Goal: Information Seeking & Learning: Learn about a topic

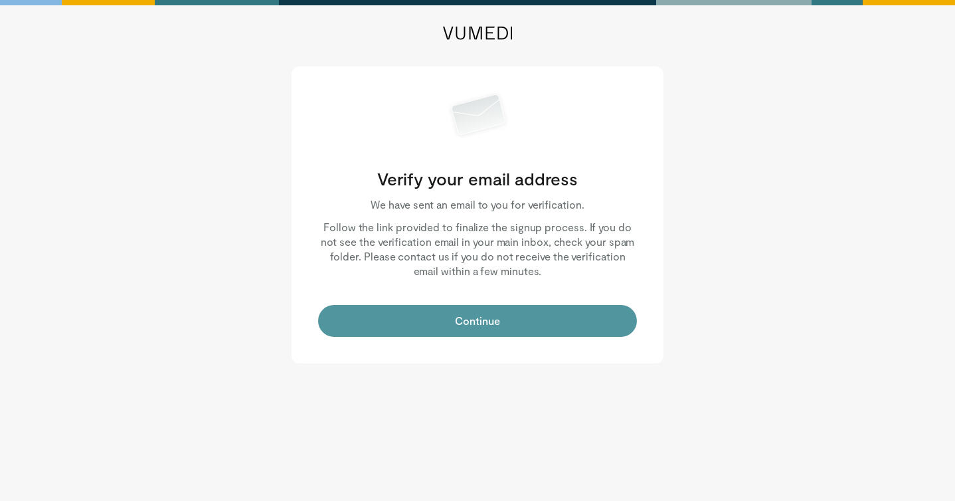
click at [571, 326] on button "Continue" at bounding box center [477, 321] width 319 height 32
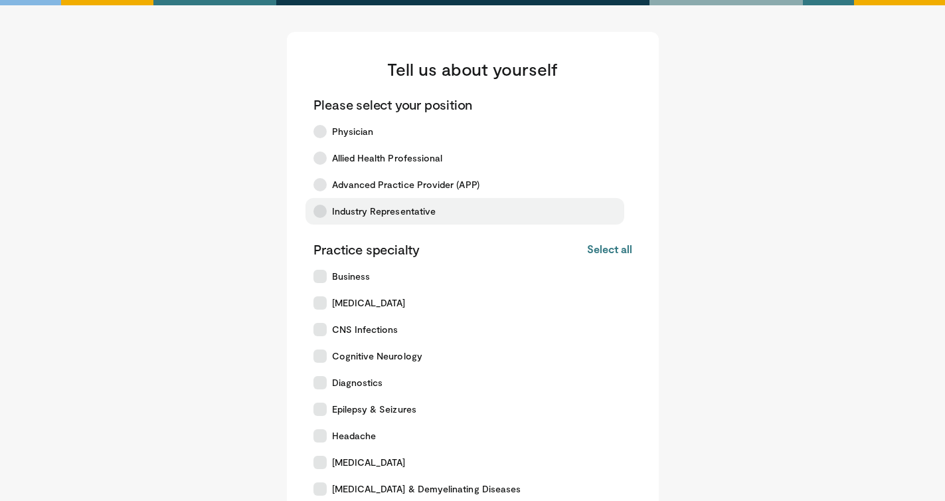
click at [363, 208] on span "Industry Representative" at bounding box center [384, 211] width 104 height 13
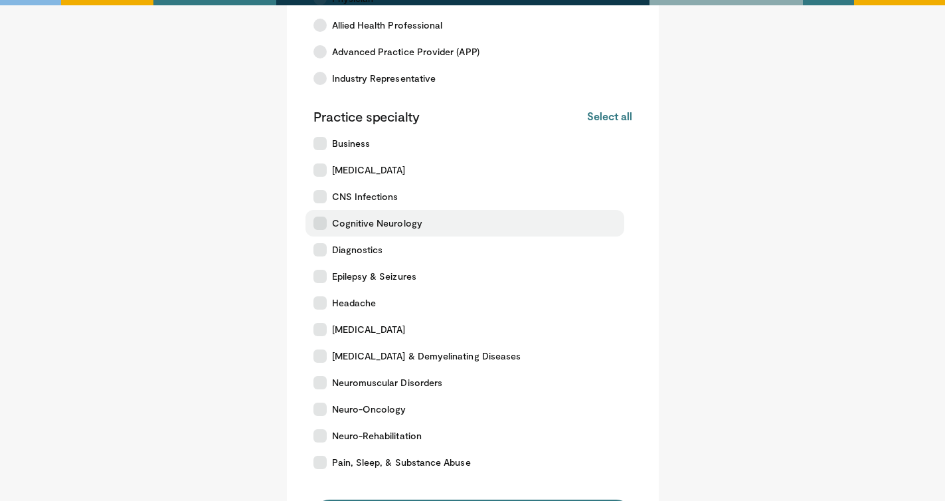
scroll to position [266, 0]
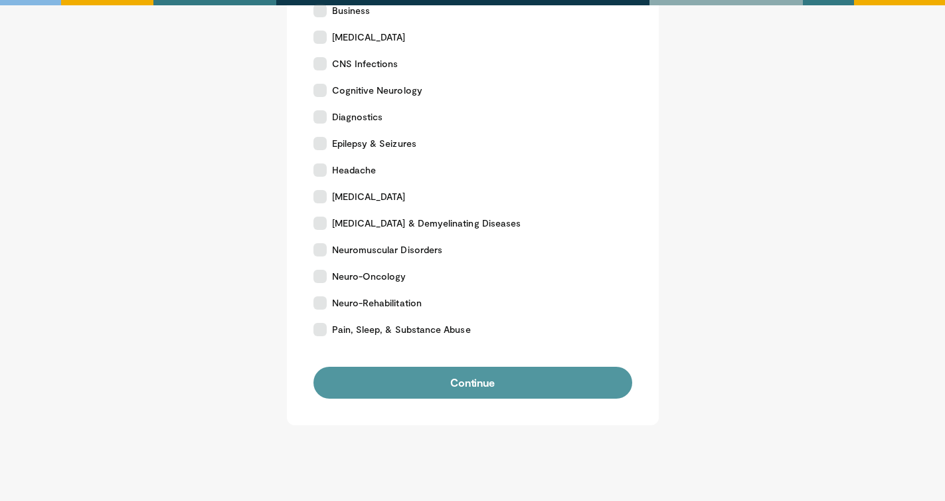
click at [539, 377] on button "Continue" at bounding box center [473, 383] width 319 height 32
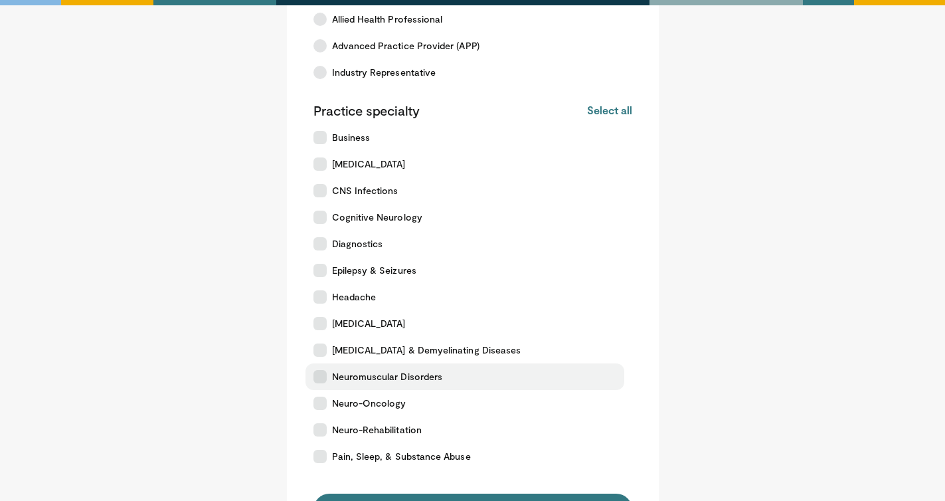
scroll to position [133, 0]
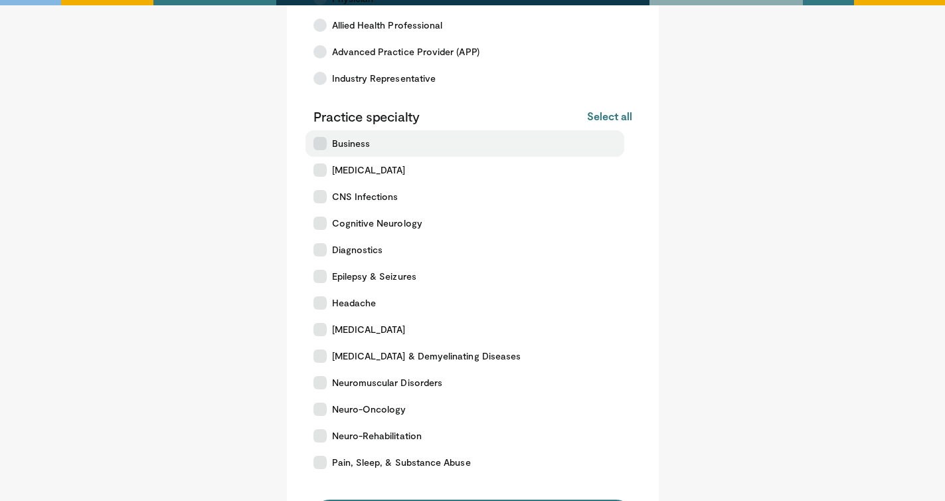
click at [373, 143] on label "Business" at bounding box center [465, 143] width 319 height 27
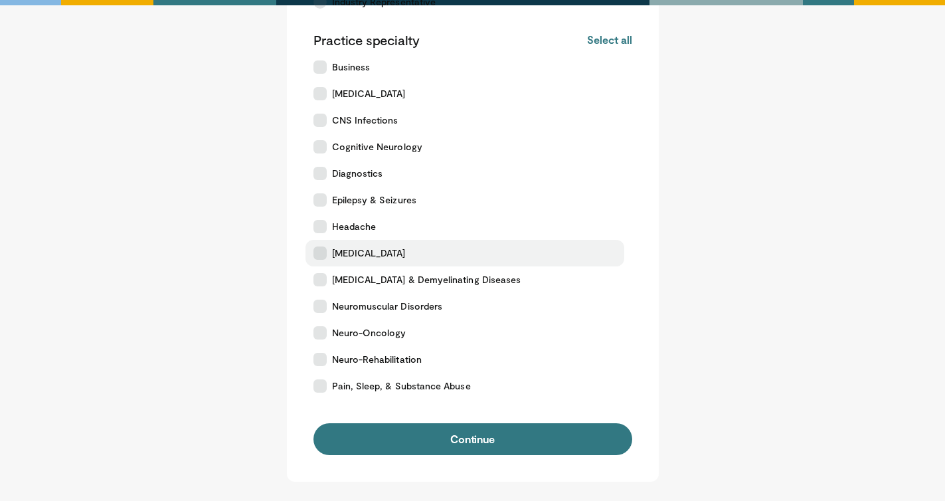
scroll to position [322, 0]
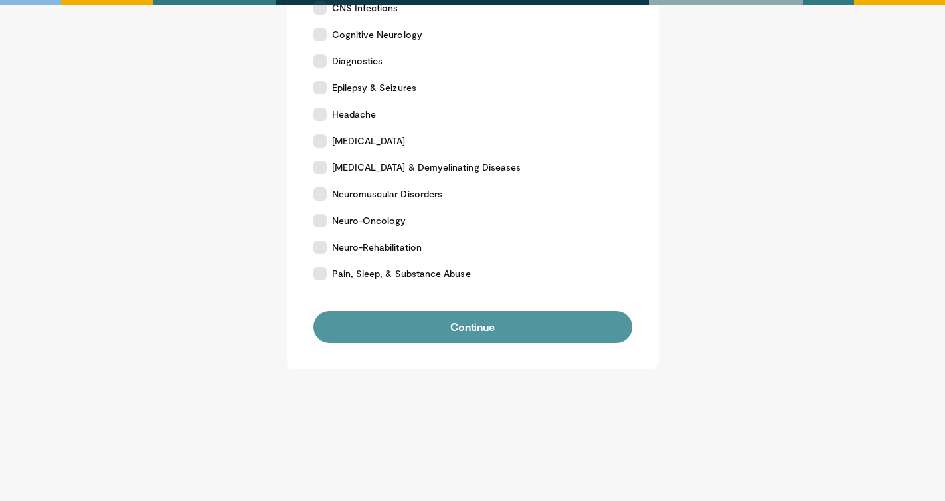
click at [484, 328] on button "Continue" at bounding box center [473, 327] width 319 height 32
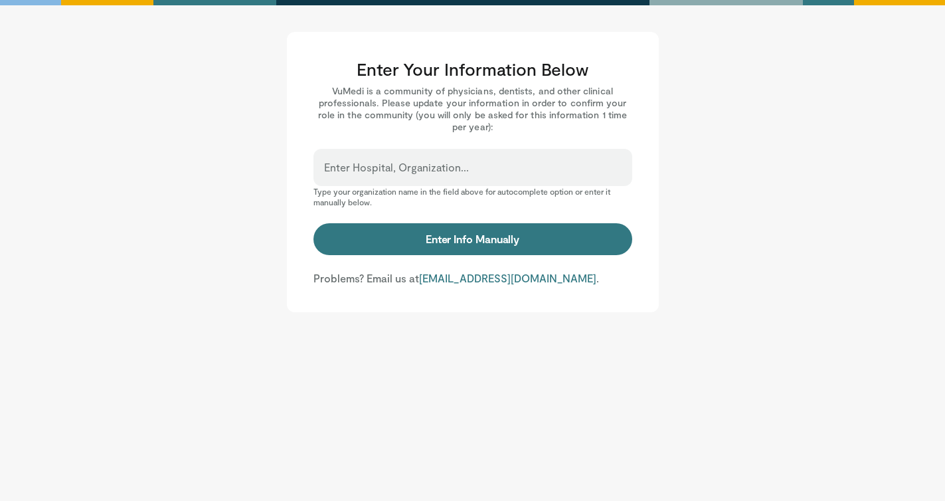
click at [500, 161] on div "Enter Hospital, Organization..." at bounding box center [473, 167] width 319 height 37
click at [496, 173] on input "Enter Hospital, Organization..." at bounding box center [473, 173] width 298 height 15
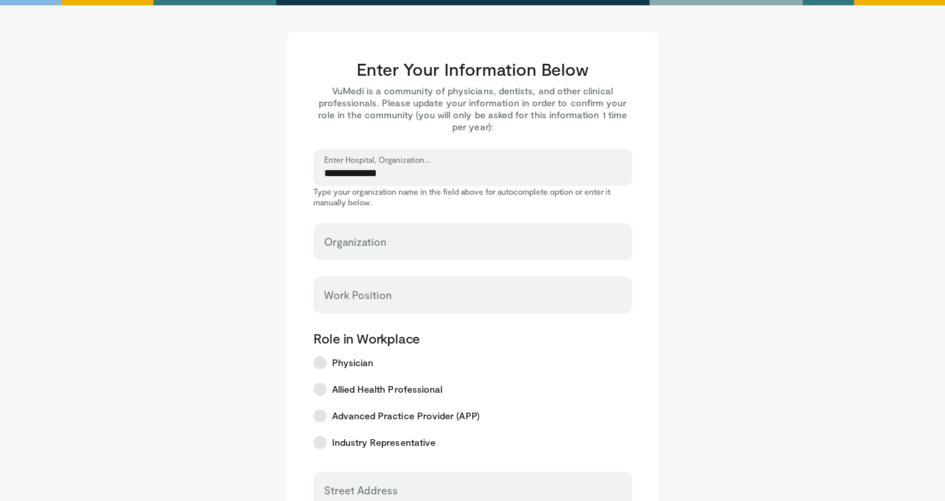
type input "**********"
drag, startPoint x: 408, startPoint y: 171, endPoint x: 273, endPoint y: 174, distance: 134.9
click at [274, 175] on main "**********" at bounding box center [473, 458] width 824 height 852
click at [361, 250] on input "Organization" at bounding box center [473, 247] width 298 height 15
type input "*"
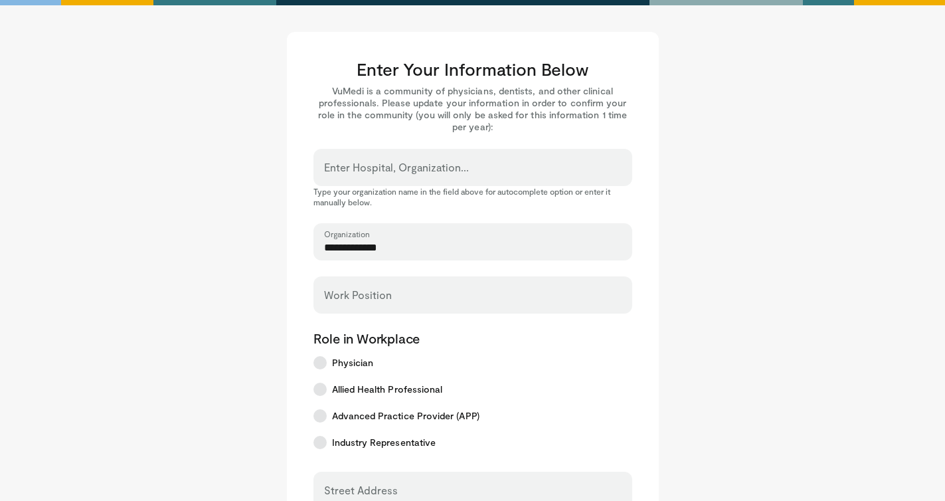
type input "**********"
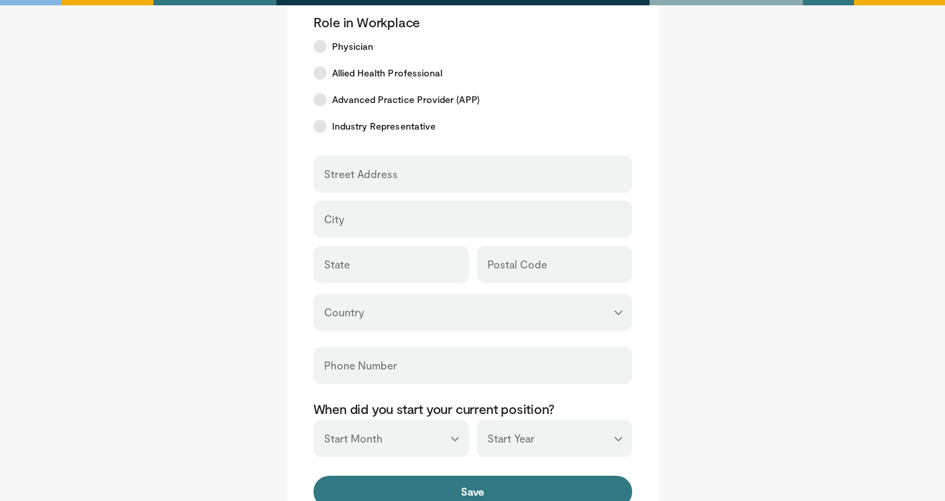
scroll to position [315, 0]
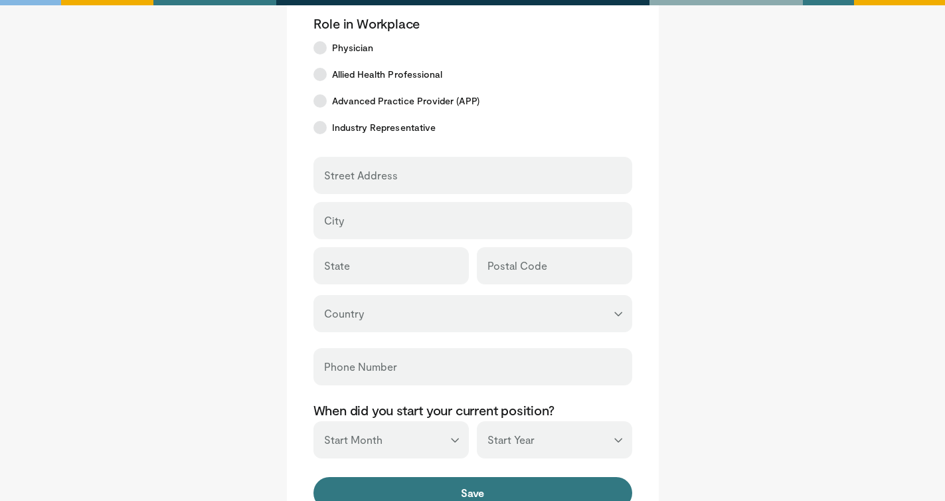
type input "*******"
click at [376, 176] on input "Street Address" at bounding box center [473, 181] width 298 height 15
type input "**********"
type input "********"
type input "**"
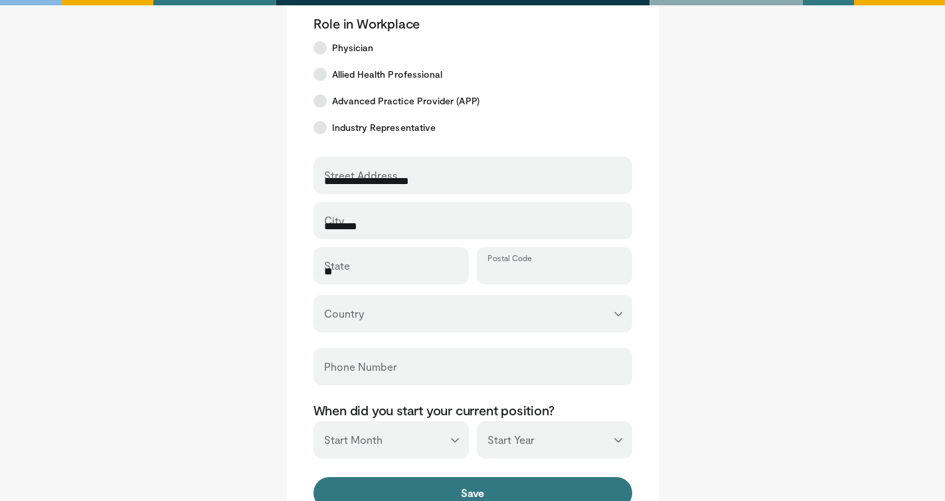
type input "*****"
select select "**"
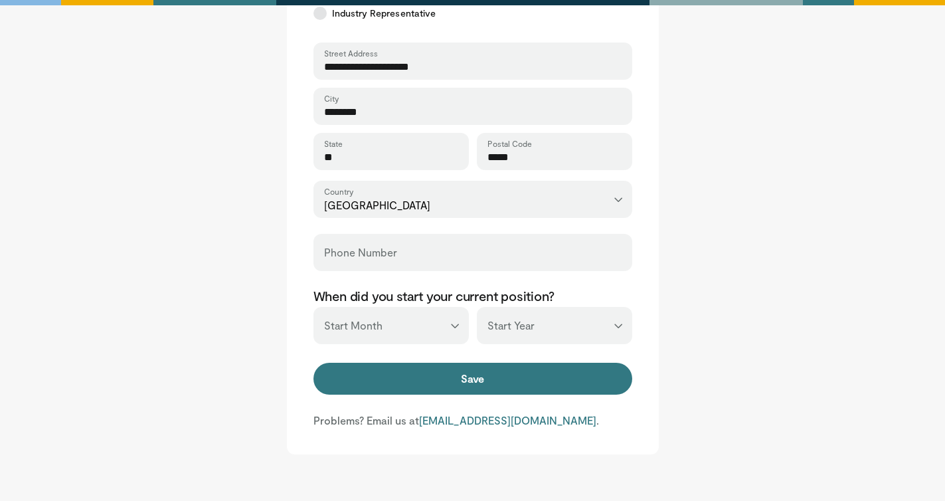
scroll to position [448, 0]
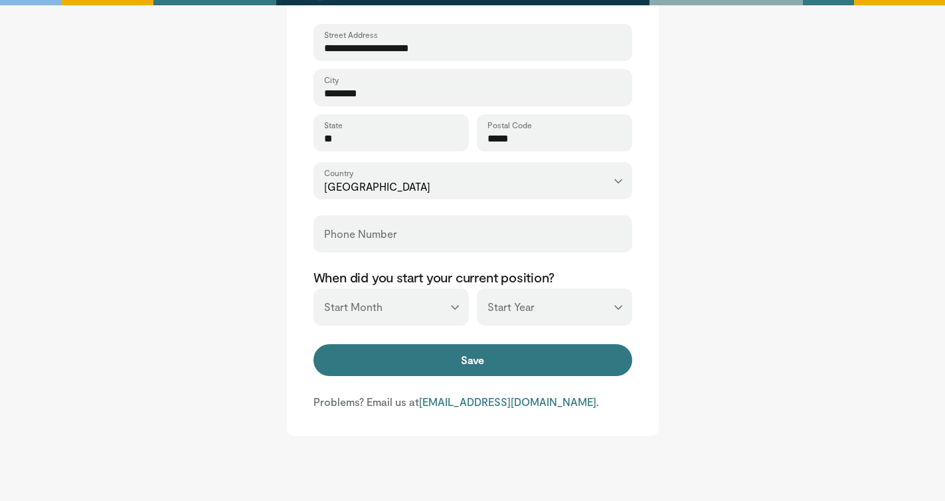
click at [736, 314] on main "**********" at bounding box center [473, 10] width 824 height 852
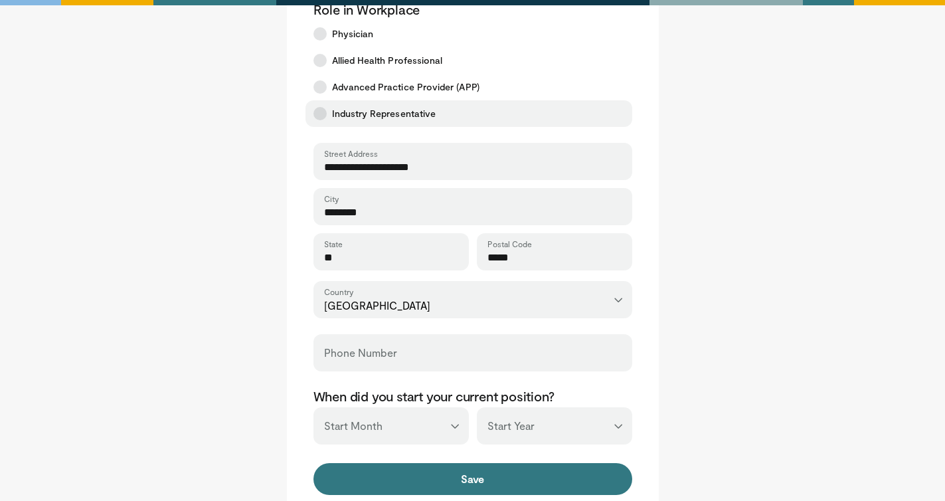
scroll to position [332, 0]
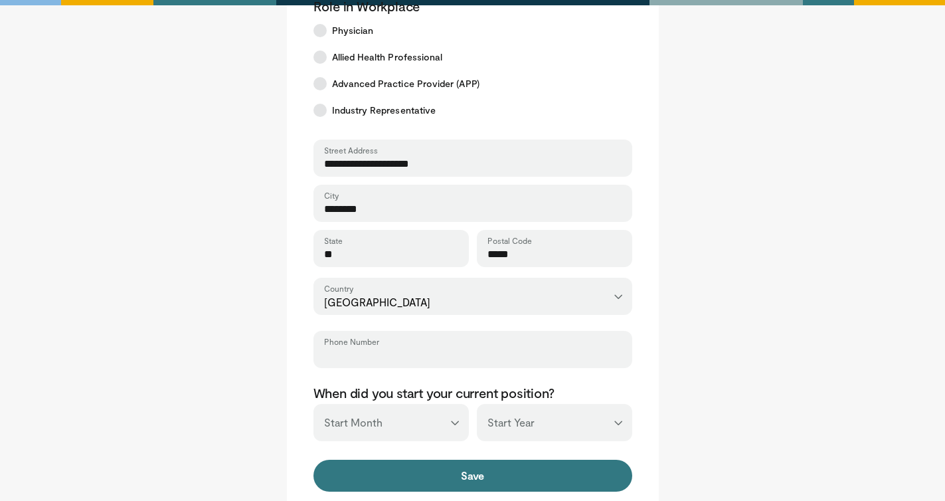
click at [432, 360] on input "Phone Number" at bounding box center [473, 355] width 298 height 15
click at [791, 323] on main "**********" at bounding box center [473, 126] width 824 height 852
click at [418, 422] on select "*** ******* ******** ***** ***** *** **** **** ****** ********* ******* *******…" at bounding box center [391, 422] width 155 height 37
select select "*"
click at [314, 404] on select "*** ******* ******** ***** ***** *** **** **** ****** ********* ******* *******…" at bounding box center [391, 422] width 155 height 37
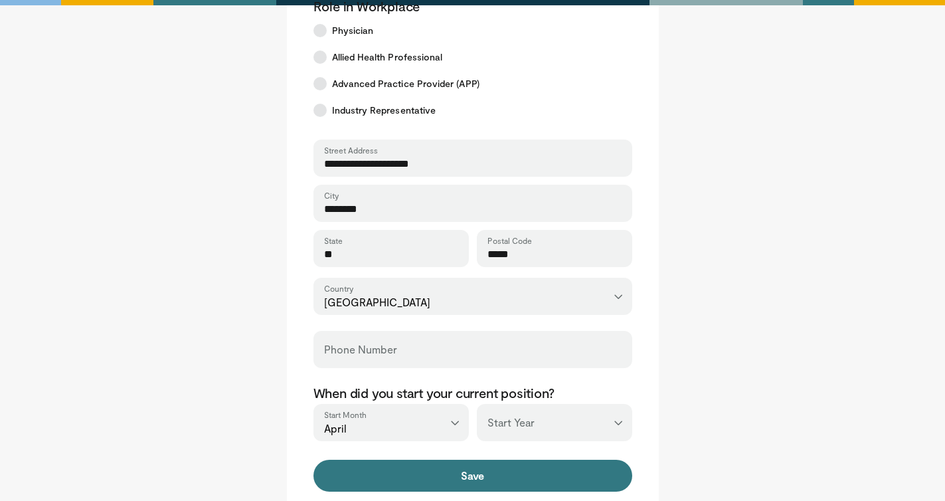
click at [573, 420] on select "*** **** **** **** **** **** **** **** **** **** **** **** **** **** **** **** …" at bounding box center [554, 422] width 155 height 37
select select "****"
click at [477, 404] on select "*** **** **** **** **** **** **** **** **** **** **** **** **** **** **** **** …" at bounding box center [554, 422] width 155 height 37
click at [741, 403] on main "**********" at bounding box center [473, 126] width 824 height 852
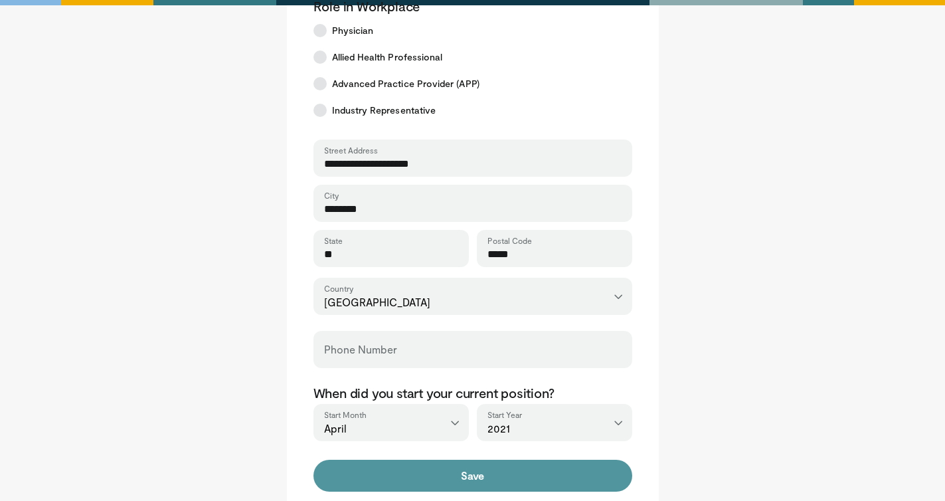
click at [544, 483] on button "Save" at bounding box center [473, 476] width 319 height 32
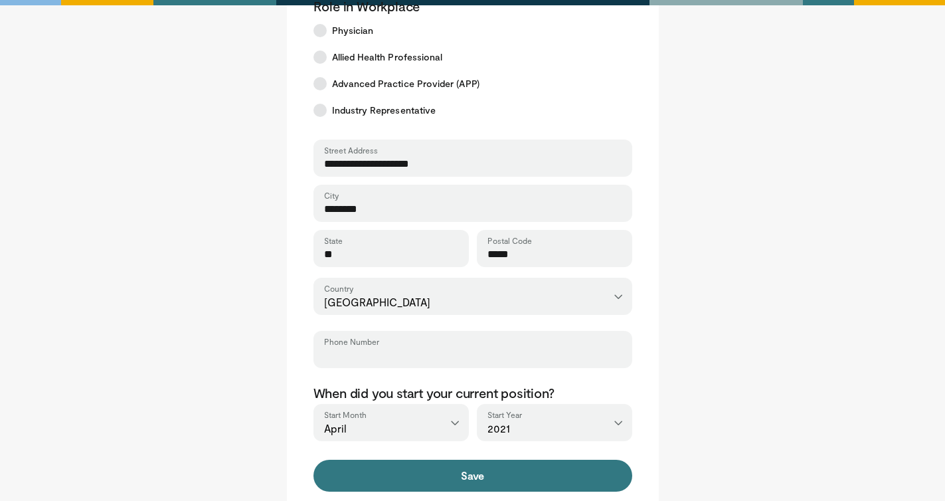
click at [538, 350] on input "Phone Number" at bounding box center [473, 355] width 298 height 15
type input "**********"
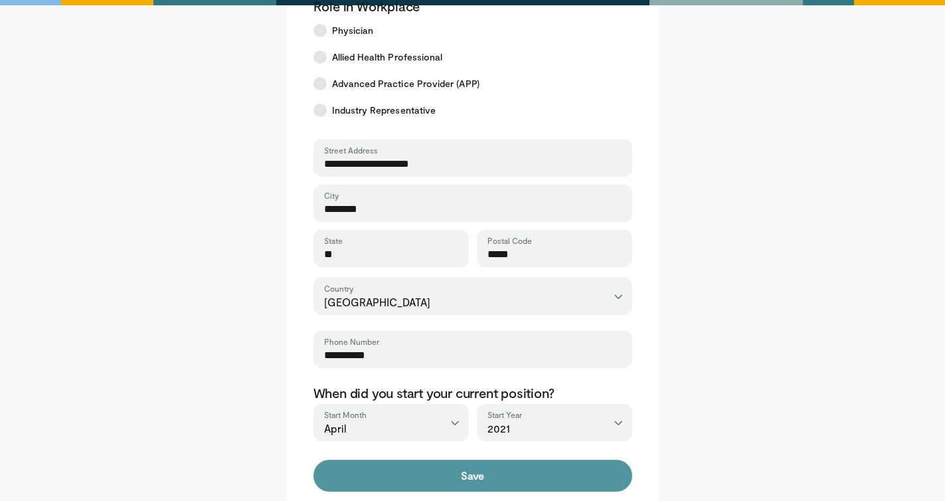
click at [529, 478] on button "Save" at bounding box center [473, 476] width 319 height 32
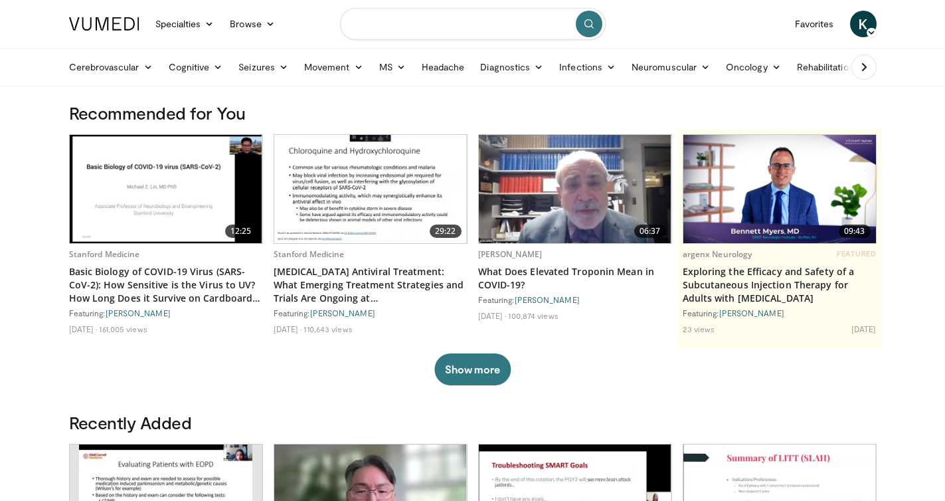
click at [432, 20] on input "Search topics, interventions" at bounding box center [473, 24] width 266 height 32
type input "*"
type input "**********"
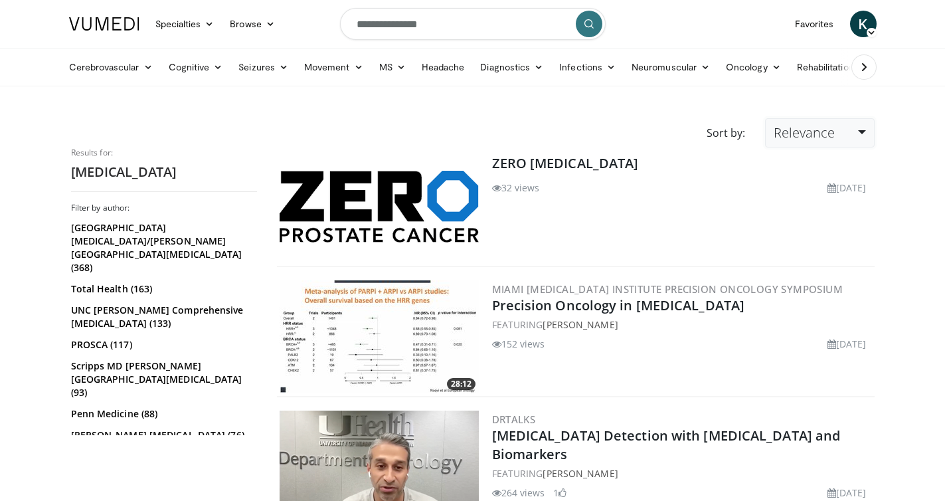
click at [853, 142] on link "Relevance" at bounding box center [819, 132] width 109 height 29
click at [819, 250] on link "Newest" at bounding box center [818, 250] width 105 height 21
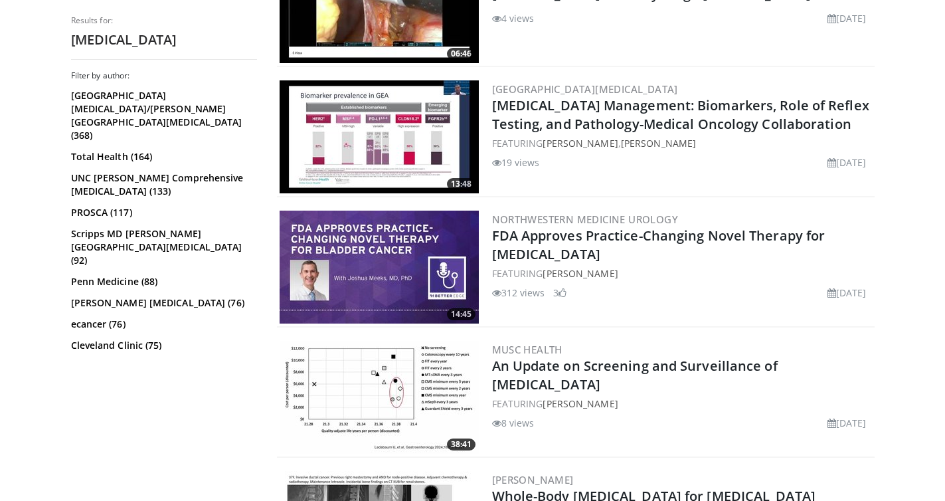
scroll to position [2458, 0]
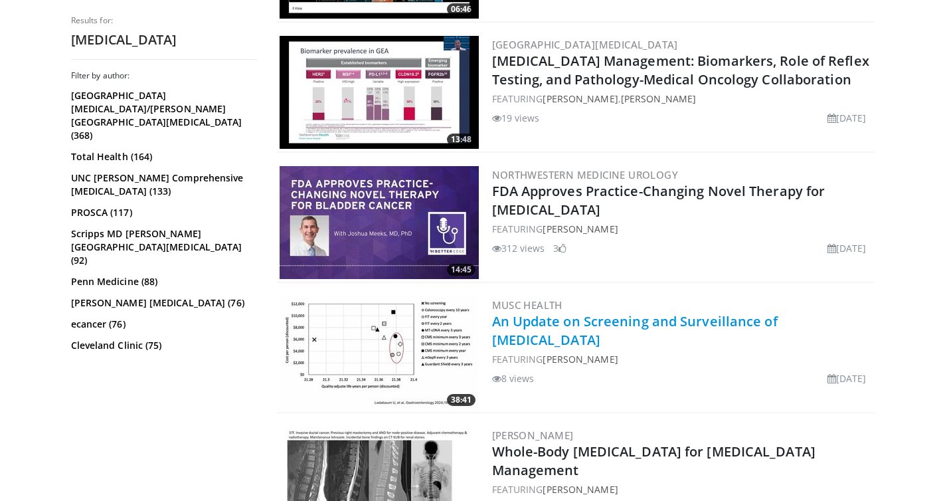
click at [542, 315] on link "An Update on Screening and Surveillance of [MEDICAL_DATA]" at bounding box center [635, 330] width 286 height 37
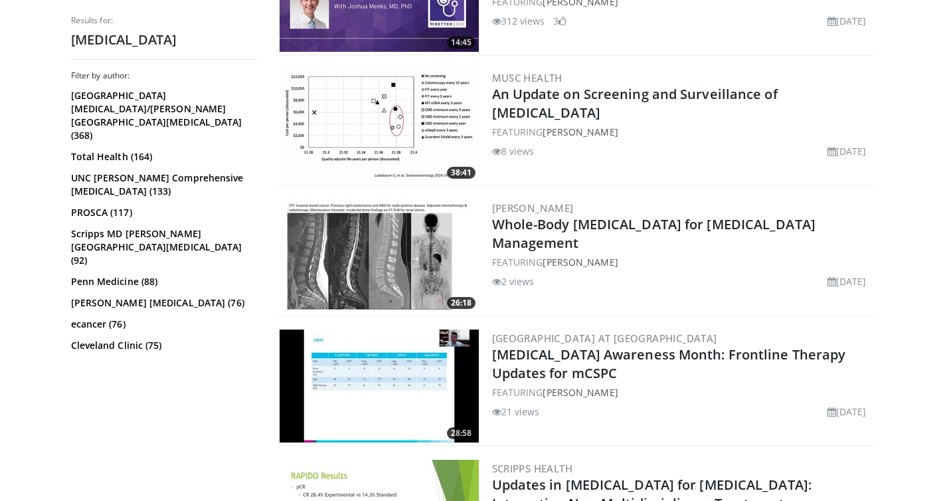
scroll to position [2724, 0]
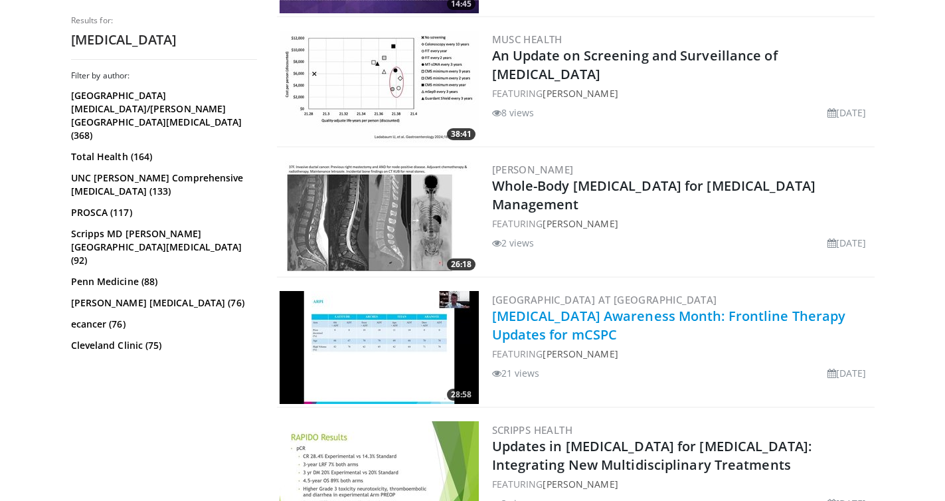
click at [545, 312] on link "[MEDICAL_DATA] Awareness Month: Frontline Therapy Updates for mCSPC" at bounding box center [669, 325] width 354 height 37
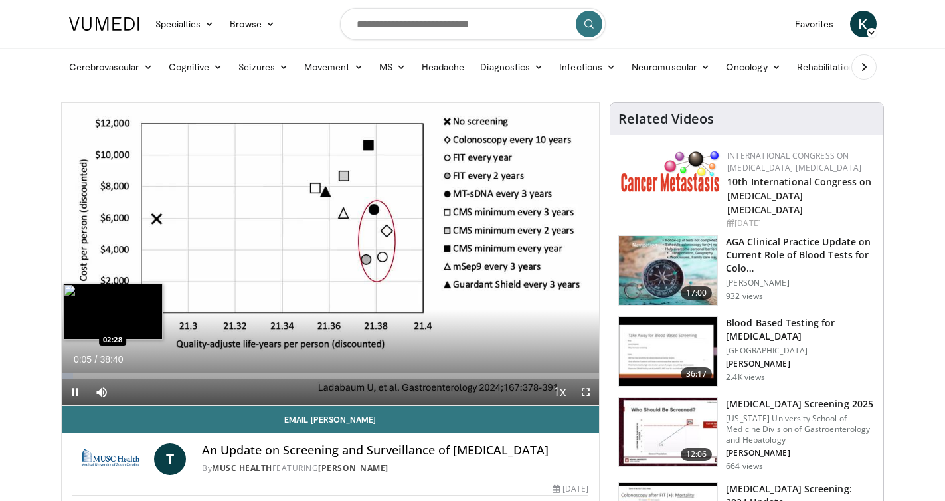
click at [96, 377] on div "Loaded : 2.14% 00:05 02:28" at bounding box center [331, 375] width 538 height 5
click at [128, 373] on div "Loaded : 9.41% 02:33 04:49" at bounding box center [331, 375] width 538 height 5
click at [119, 375] on div "04:52" at bounding box center [96, 375] width 68 height 5
click at [127, 372] on div "Loaded : 13.36% 04:10 04:43" at bounding box center [331, 372] width 538 height 13
click at [132, 373] on div "Loaded : 14.97% 05:03 05:03" at bounding box center [331, 375] width 538 height 5
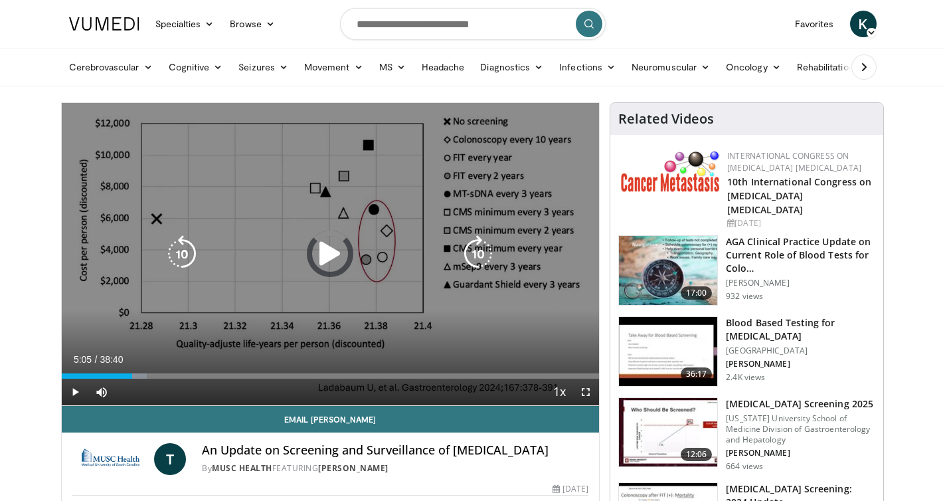
click at [145, 374] on div "Progress Bar" at bounding box center [135, 375] width 21 height 5
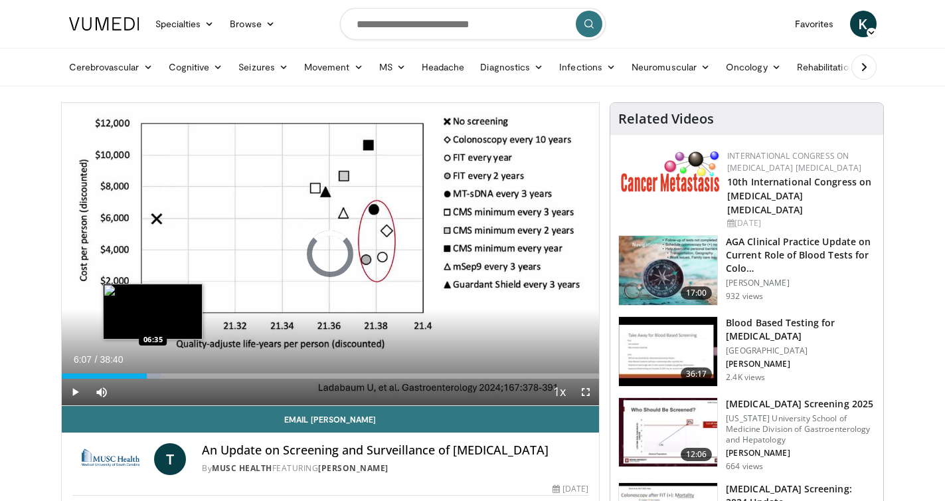
click at [153, 375] on div "Loaded : 18.53% 06:07 06:35" at bounding box center [331, 375] width 538 height 5
click at [161, 377] on div "Loaded : 20.10% 06:41 07:12" at bounding box center [331, 375] width 538 height 5
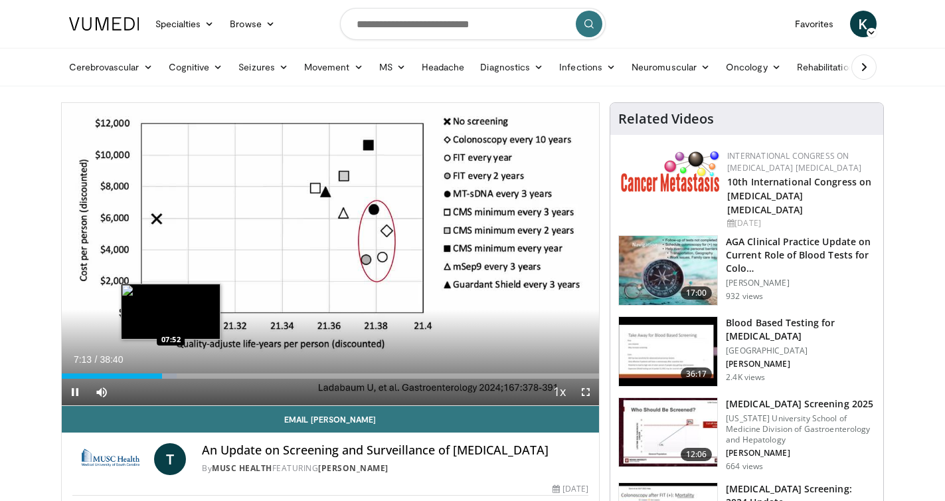
click at [171, 376] on div "Loaded : 21.38% 07:13 07:52" at bounding box center [331, 375] width 538 height 5
click at [181, 377] on div "Progress Bar" at bounding box center [178, 375] width 22 height 5
click at [189, 375] on div "Loaded : 23.94% 08:36 09:09" at bounding box center [331, 375] width 538 height 5
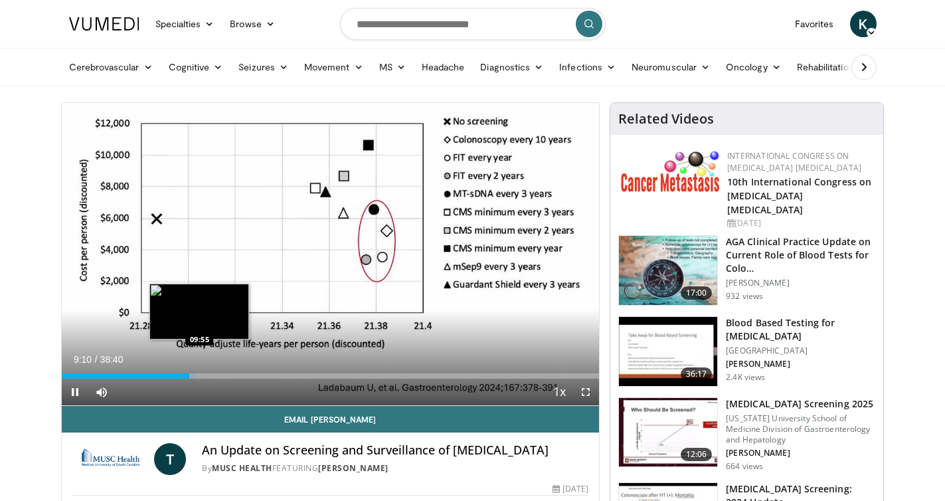
click at [200, 375] on div "Loaded : 25.23% 09:10 09:55" at bounding box center [331, 375] width 538 height 5
click at [211, 373] on div "Loaded : 28.65% 10:00 10:44" at bounding box center [331, 375] width 538 height 5
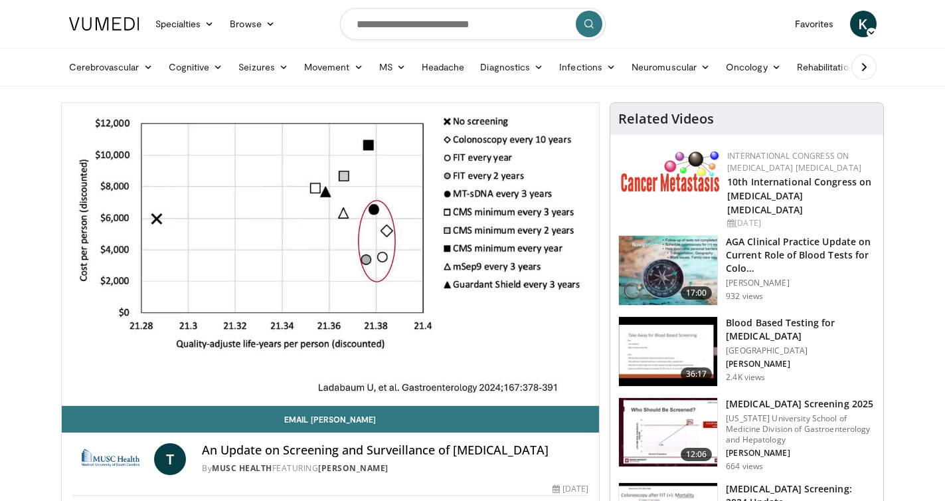
click at [230, 375] on video-js "**********" at bounding box center [331, 254] width 538 height 303
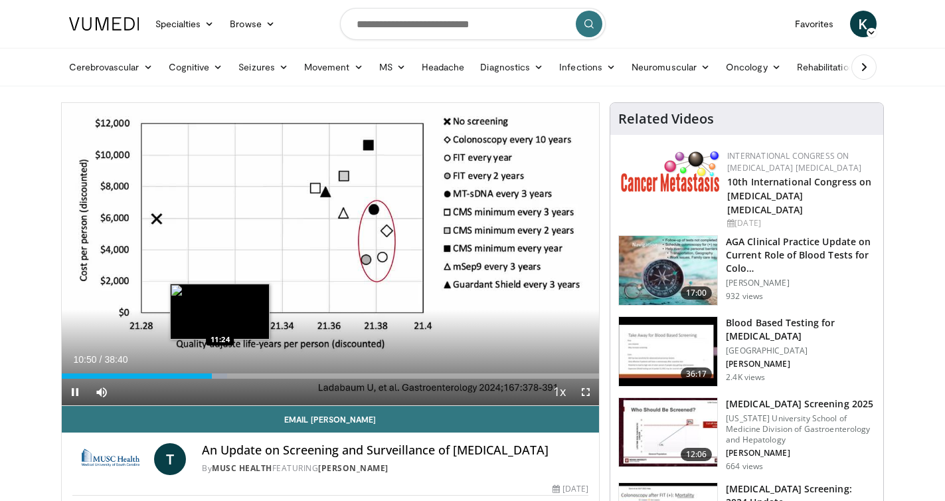
click at [221, 376] on div "Progress Bar" at bounding box center [216, 375] width 21 height 5
click at [231, 377] on div "Loaded : 30.79% 11:24 12:13" at bounding box center [331, 375] width 538 height 5
click at [238, 377] on div "Loaded : 34.21% 12:13 12:44" at bounding box center [331, 375] width 538 height 5
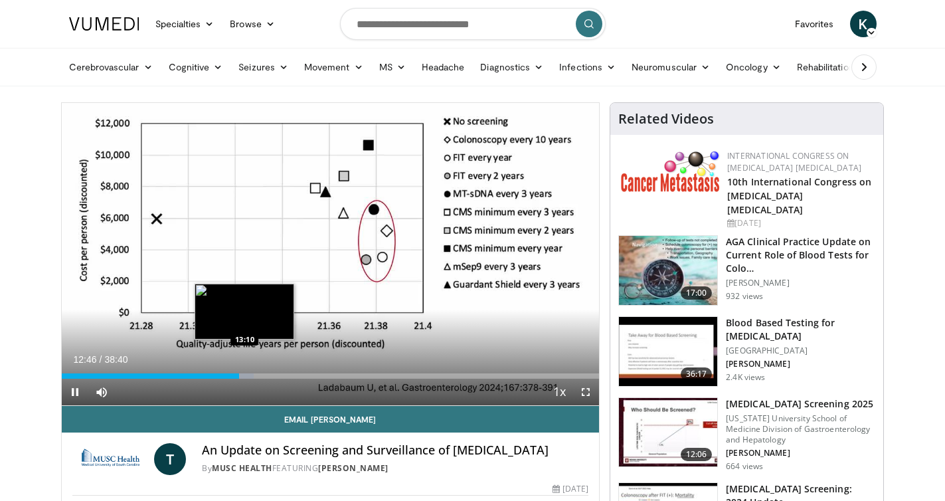
click at [244, 375] on div "Loaded : 35.78% 12:46 13:10" at bounding box center [331, 375] width 538 height 5
click at [257, 376] on div "Progress Bar" at bounding box center [249, 375] width 23 height 5
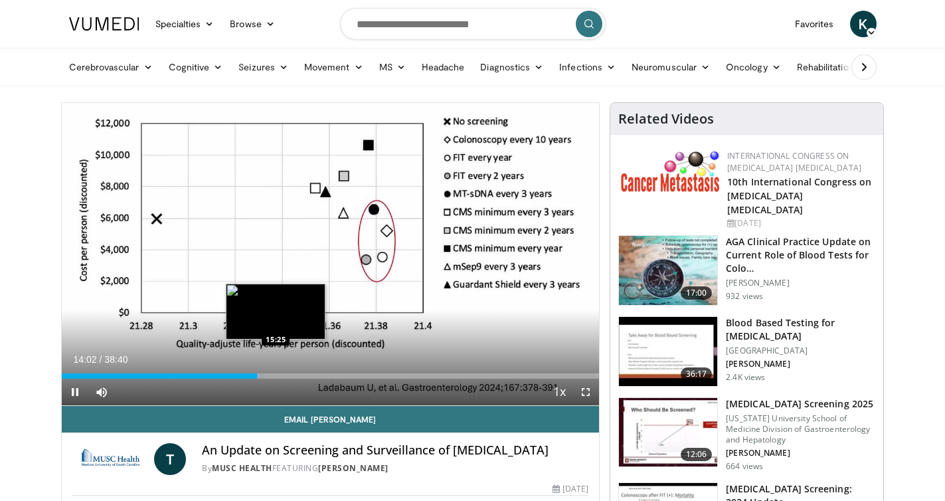
click at [276, 376] on div "Loaded : 37.63% 14:02 15:25" at bounding box center [331, 375] width 538 height 5
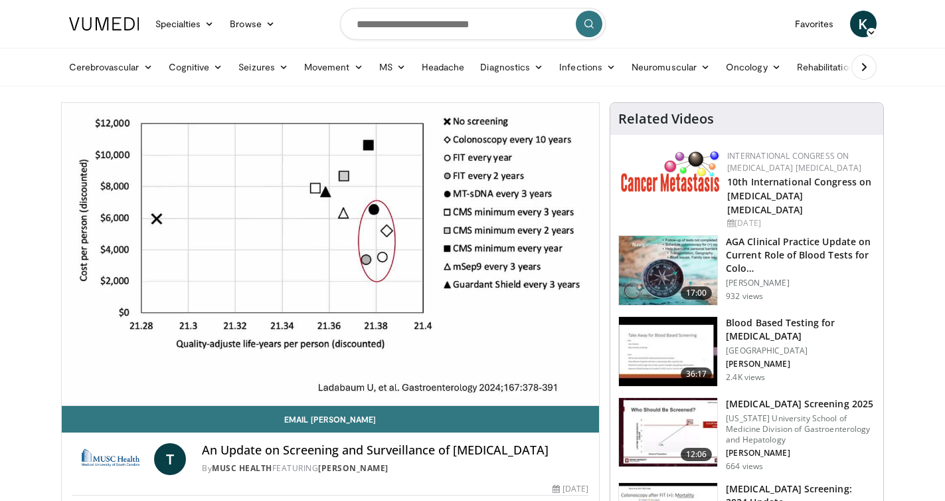
click at [287, 377] on div "10 seconds Tap to unmute" at bounding box center [331, 254] width 538 height 302
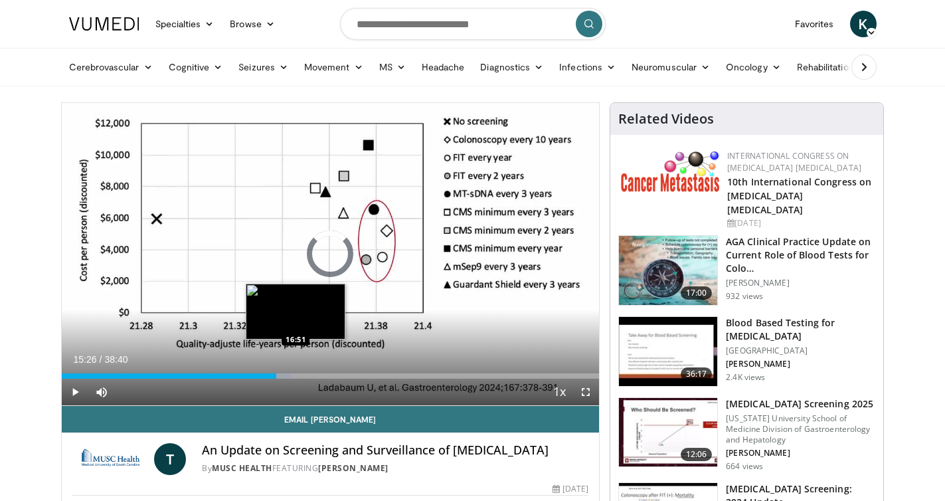
click at [296, 373] on div "Loaded : 42.67% 15:26 16:51" at bounding box center [331, 375] width 538 height 5
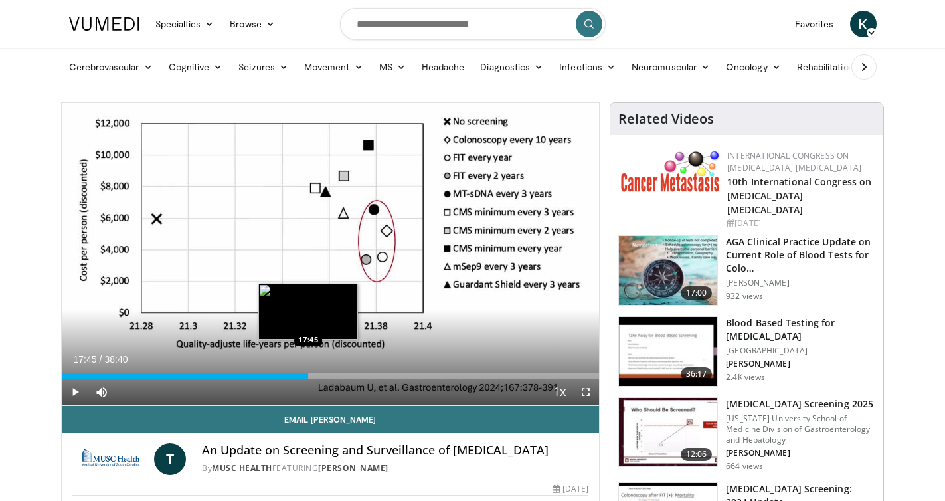
click at [309, 373] on div "Progress Bar" at bounding box center [303, 375] width 14 height 5
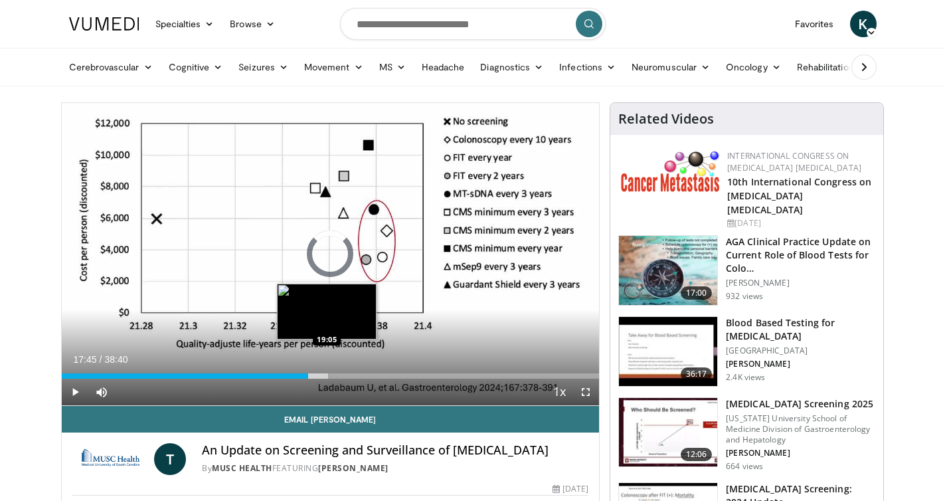
click at [328, 374] on div "Loaded : 50.00% 17:45 19:05" at bounding box center [331, 375] width 538 height 5
click at [345, 376] on div "Loaded : 52.59% 19:11 20:25" at bounding box center [331, 375] width 538 height 5
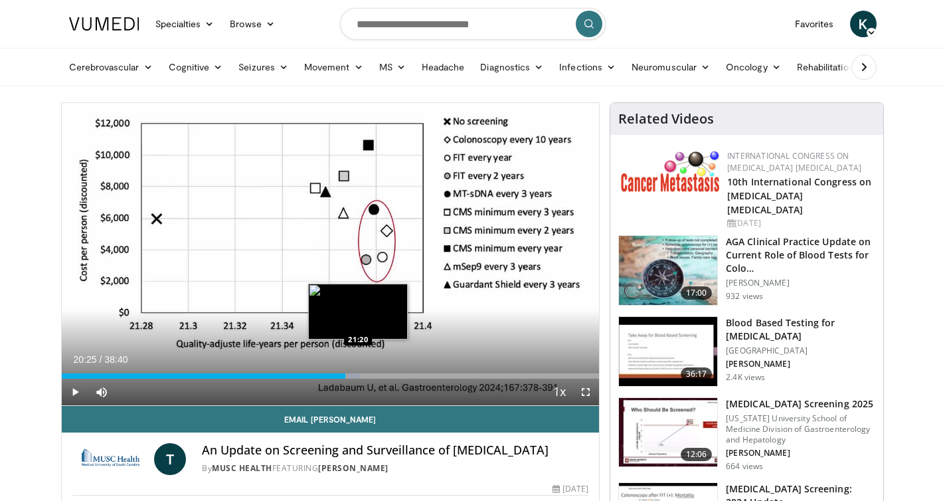
click at [358, 377] on div "Loaded : 55.59% 20:25 21:20" at bounding box center [331, 375] width 538 height 5
click at [371, 375] on div "Loaded : 58.15% 21:20 22:14" at bounding box center [331, 375] width 538 height 5
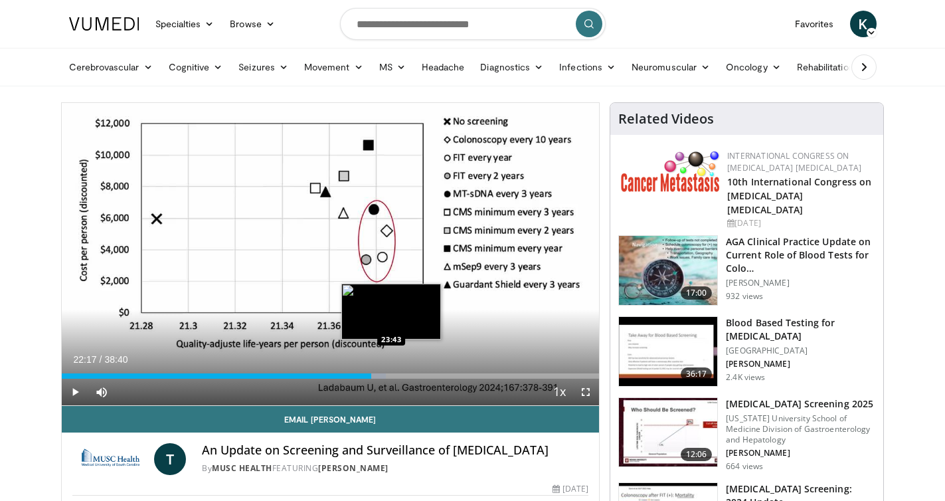
click at [391, 375] on div "Loaded : 60.29% 22:17 23:43" at bounding box center [331, 375] width 538 height 5
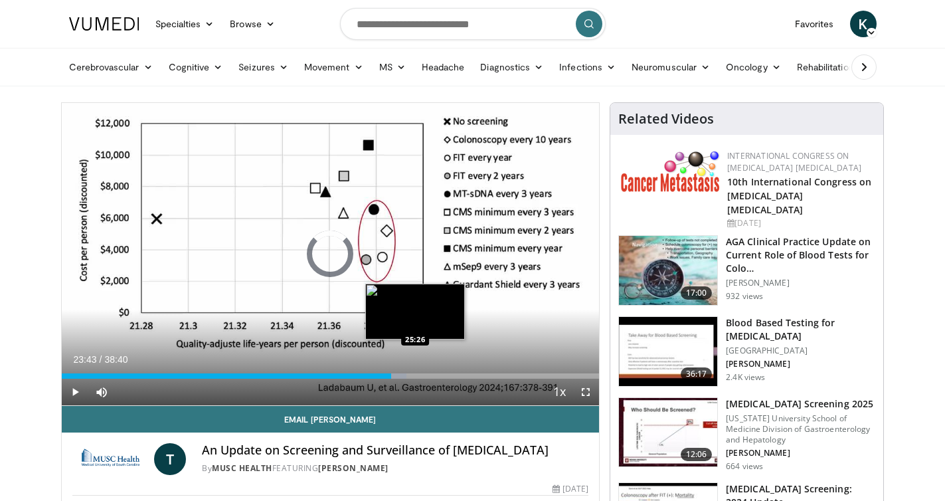
click at [415, 378] on div "Loaded : 64.14% 23:43 25:26" at bounding box center [331, 375] width 538 height 5
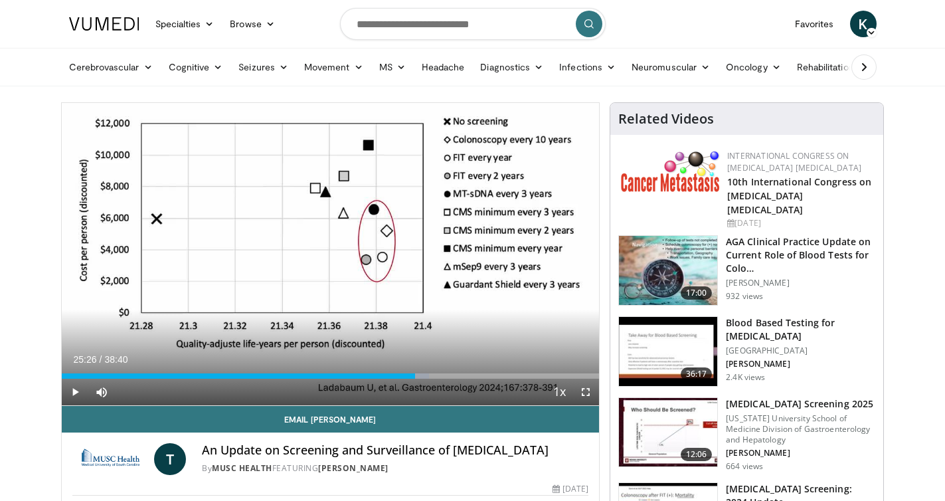
click at [434, 379] on div "Current Time 25:26 / Duration 38:40 Play Skip Backward Skip Forward Mute 100% L…" at bounding box center [331, 392] width 538 height 27
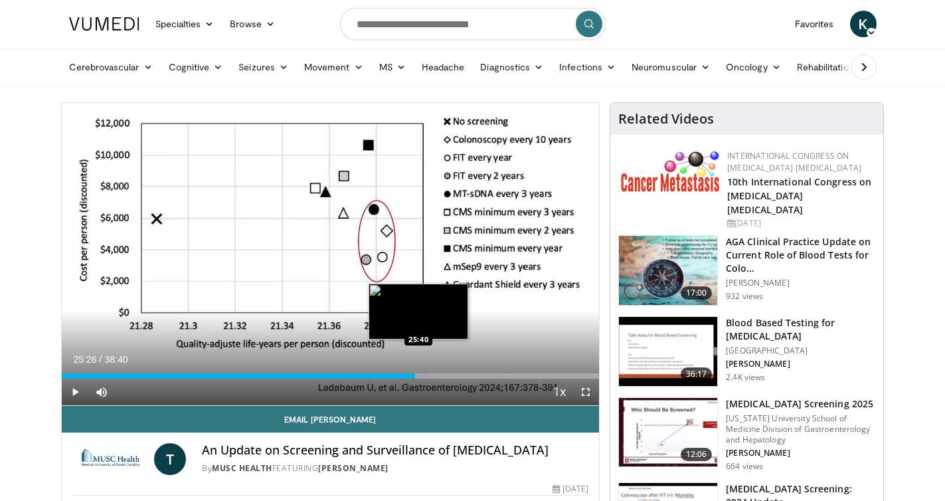
click at [419, 373] on div "Progress Bar" at bounding box center [421, 375] width 15 height 5
click at [434, 375] on div "Loaded : 0.00% 25:40 26:46" at bounding box center [331, 375] width 538 height 5
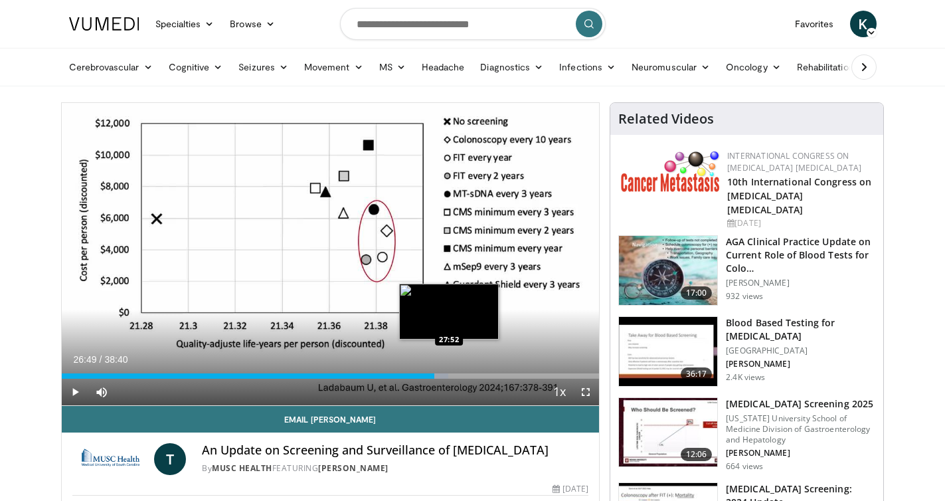
click at [449, 377] on div "Loaded : 71.98% 26:49 27:52" at bounding box center [331, 375] width 538 height 5
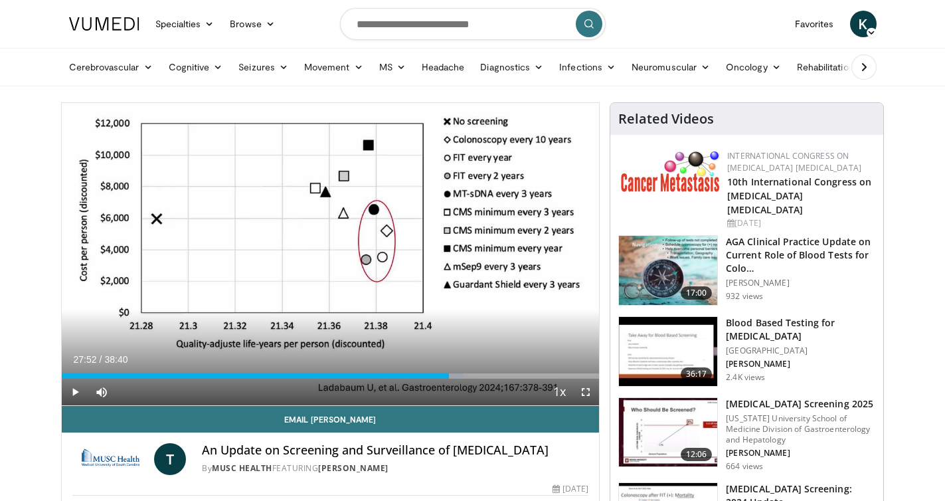
click at [465, 379] on div "Current Time 27:52 / Duration 38:40 Play Skip Backward Skip Forward Mute 100% L…" at bounding box center [331, 392] width 538 height 27
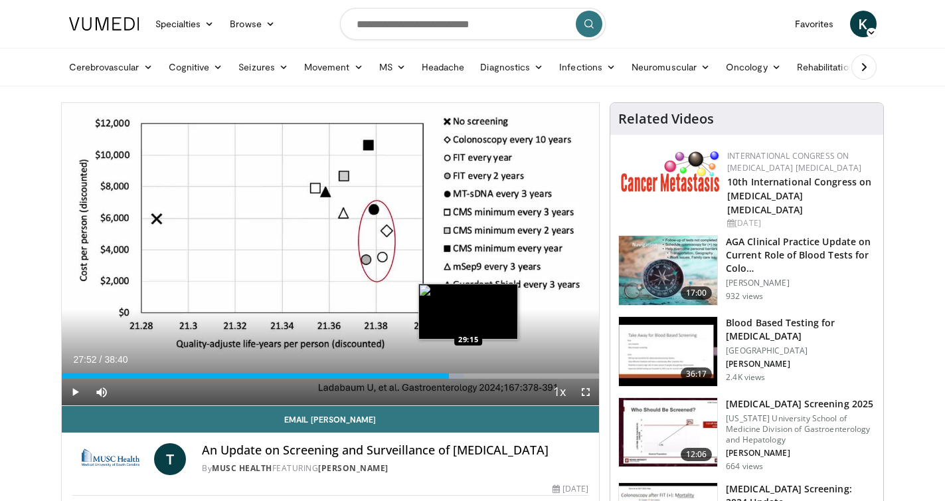
click at [466, 376] on div "Loaded : 74.83% 27:52 29:15" at bounding box center [331, 375] width 538 height 5
click at [485, 376] on div "Loaded : 78.02% 29:07 30:27" at bounding box center [331, 375] width 538 height 5
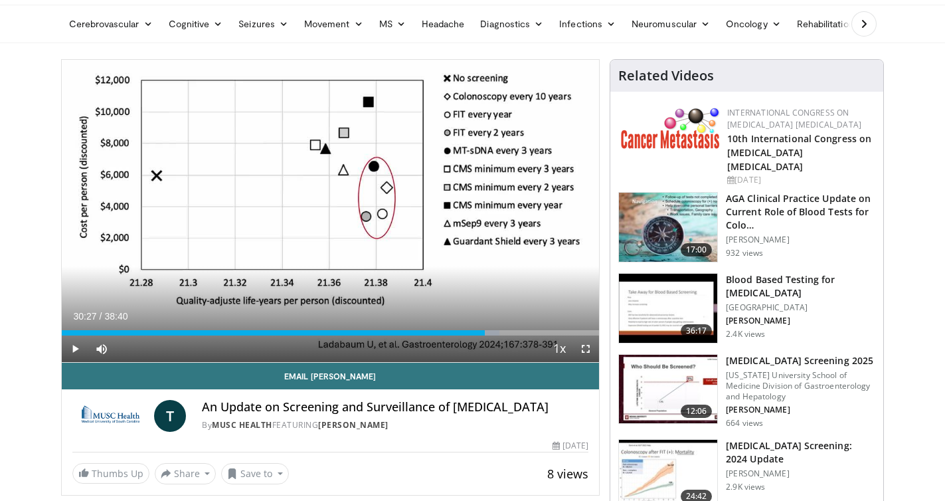
scroll to position [66, 0]
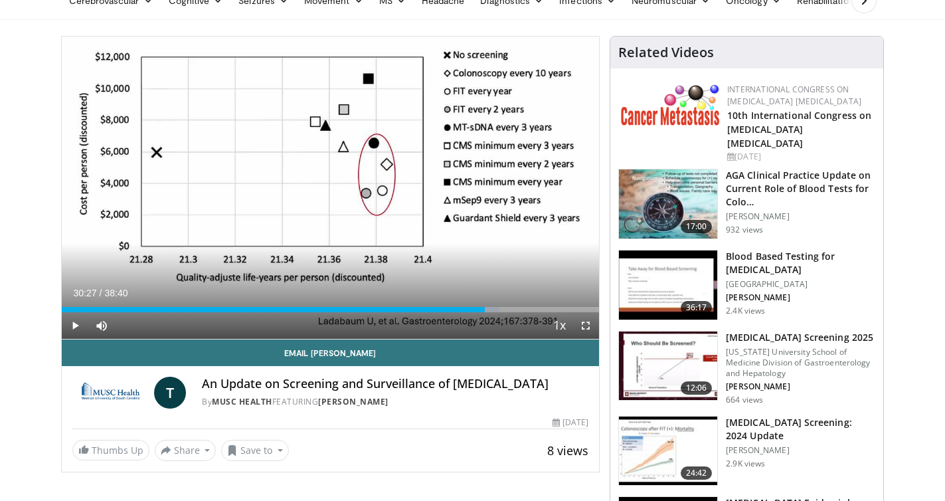
click at [491, 308] on div "Loaded : 81.47% 30:27 30:50" at bounding box center [331, 309] width 538 height 5
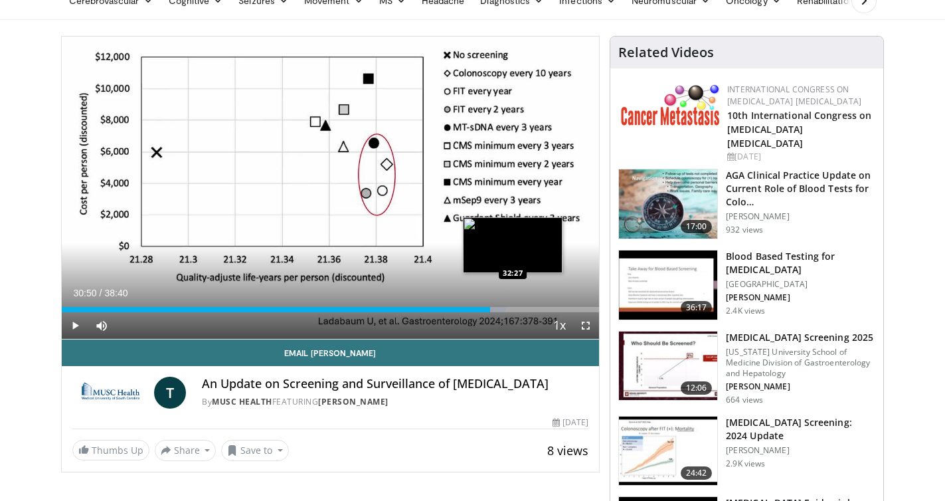
click at [508, 310] on div "Loaded : 82.52% 30:50 32:27" at bounding box center [331, 309] width 538 height 5
click at [523, 308] on div "Loaded : 85.78%" at bounding box center [293, 309] width 462 height 5
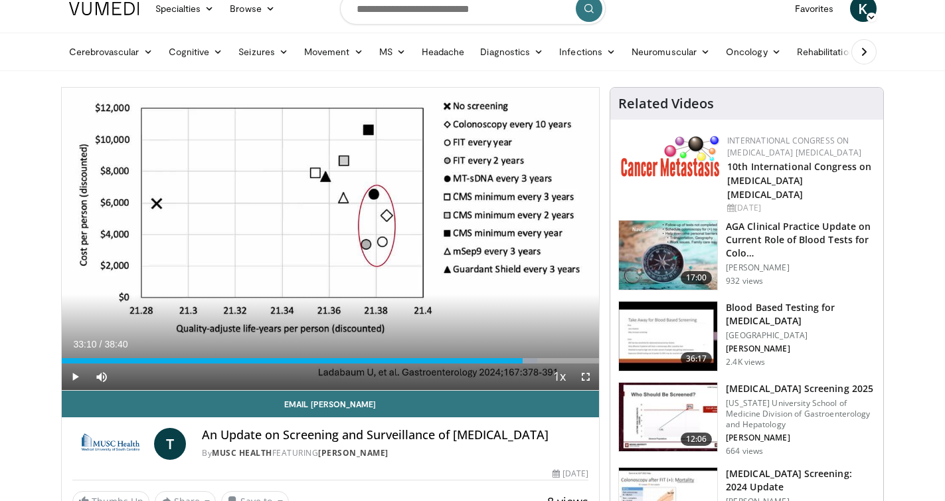
scroll to position [0, 0]
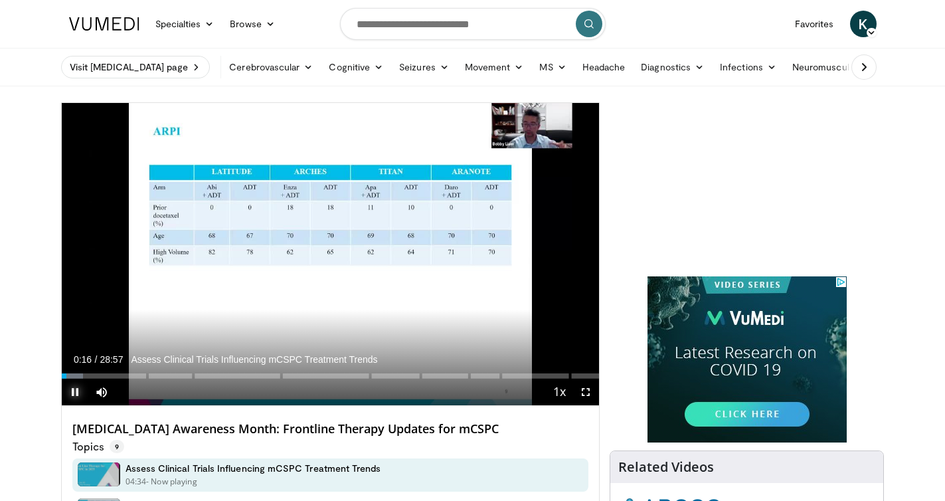
click at [74, 391] on span "Video Player" at bounding box center [75, 392] width 27 height 27
click at [81, 380] on span "Video Player" at bounding box center [75, 392] width 27 height 27
click at [77, 389] on span "Video Player" at bounding box center [75, 392] width 27 height 27
drag, startPoint x: 67, startPoint y: 371, endPoint x: 60, endPoint y: 371, distance: 7.3
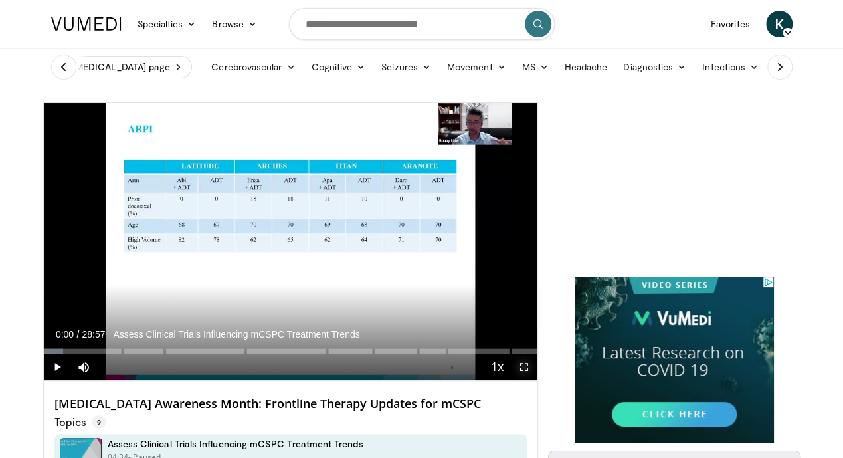
click at [533, 380] on span "Video Player" at bounding box center [524, 366] width 27 height 27
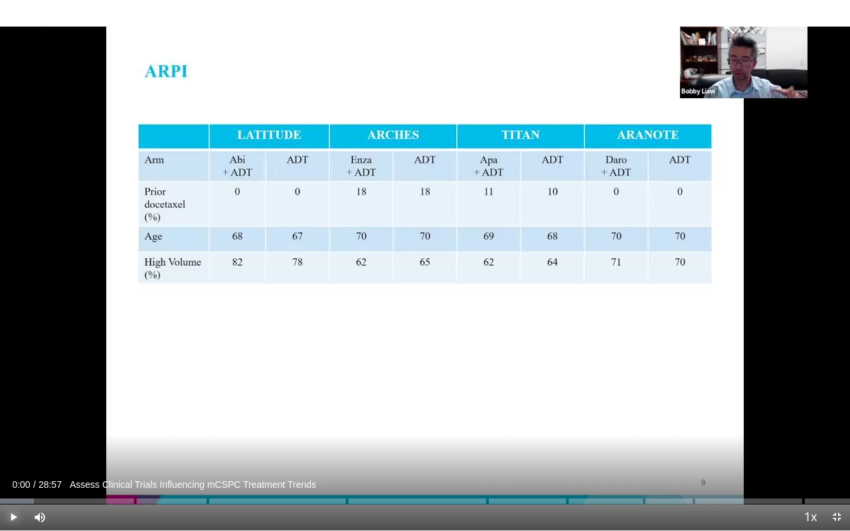
click at [19, 500] on span "Video Player" at bounding box center [13, 517] width 27 height 27
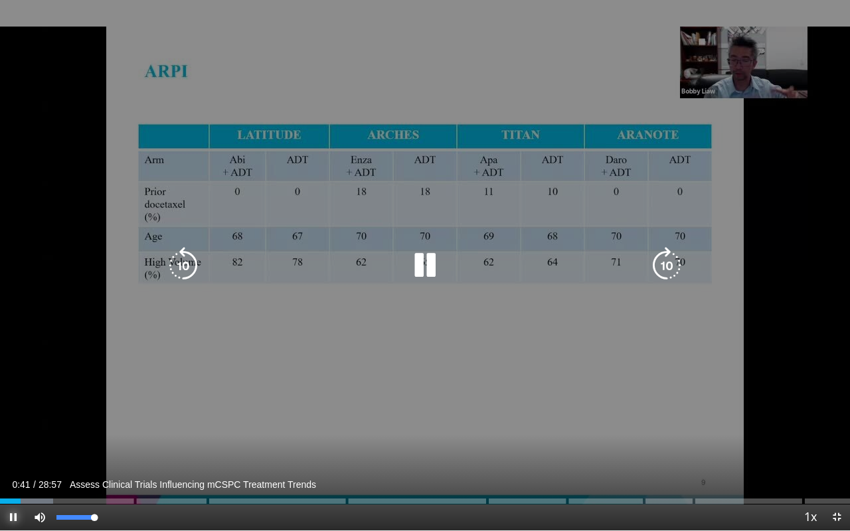
drag, startPoint x: 102, startPoint y: 516, endPoint x: 124, endPoint y: 516, distance: 21.9
click at [122, 500] on div "Current Time 0:41 / Duration 28:57 Assess Clinical Trials Influencing mCSPC Tre…" at bounding box center [425, 517] width 850 height 27
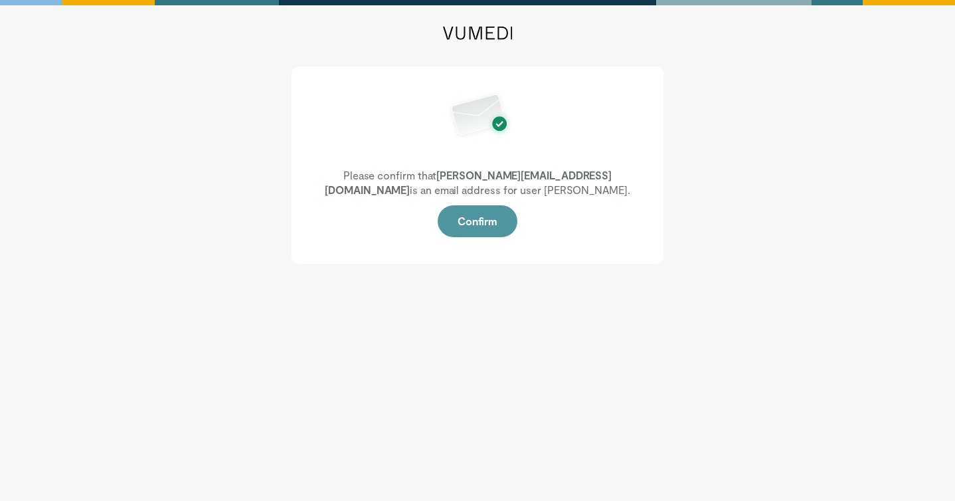
click at [480, 212] on button "Confirm" at bounding box center [478, 221] width 80 height 32
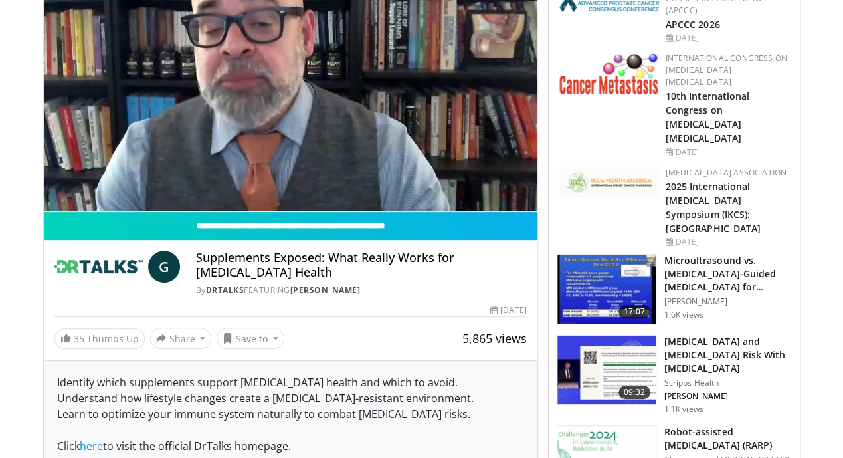
scroll to position [266, 0]
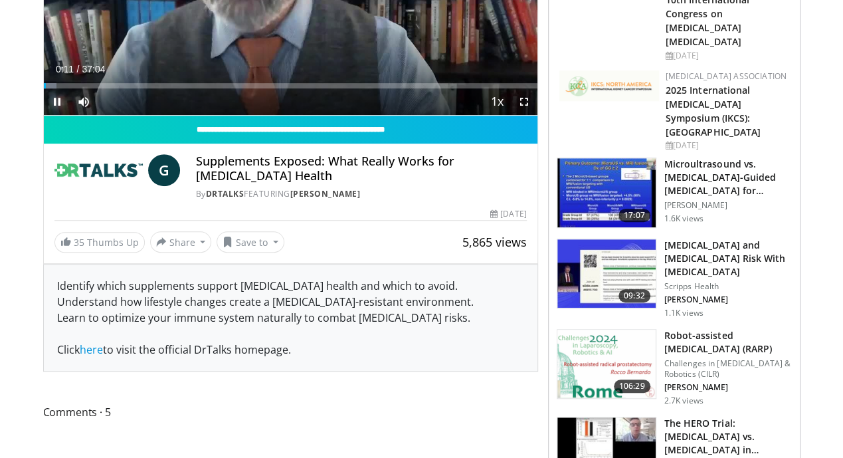
click at [44, 115] on span "Video Player" at bounding box center [57, 101] width 27 height 27
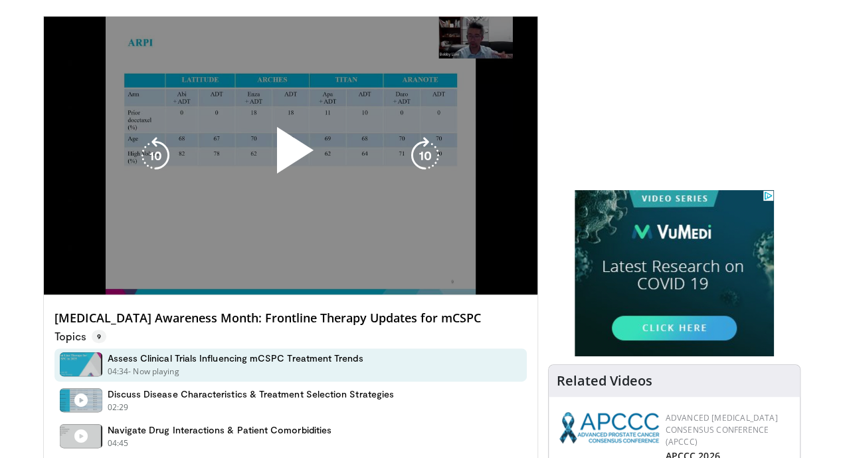
scroll to position [66, 0]
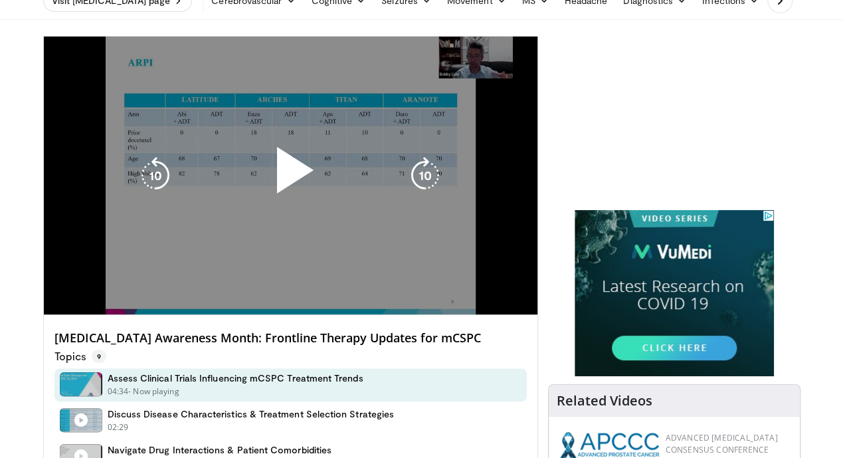
click at [203, 314] on div "10 seconds Tap to unmute" at bounding box center [291, 176] width 494 height 278
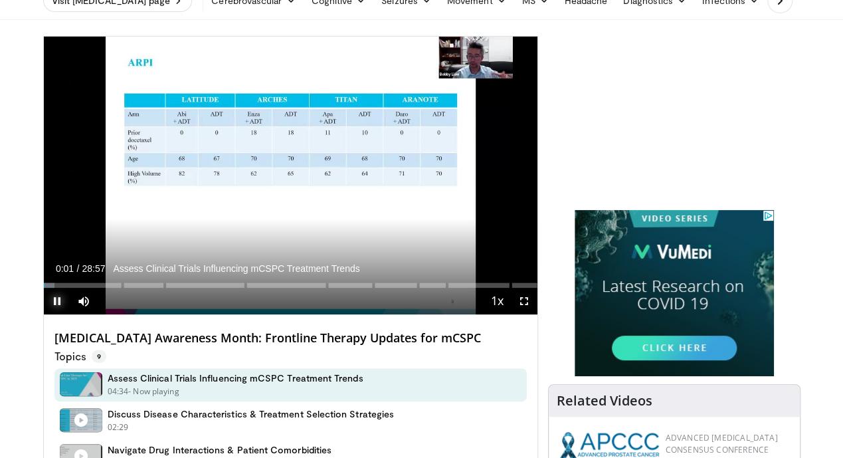
click at [44, 314] on span "Video Player" at bounding box center [57, 301] width 27 height 27
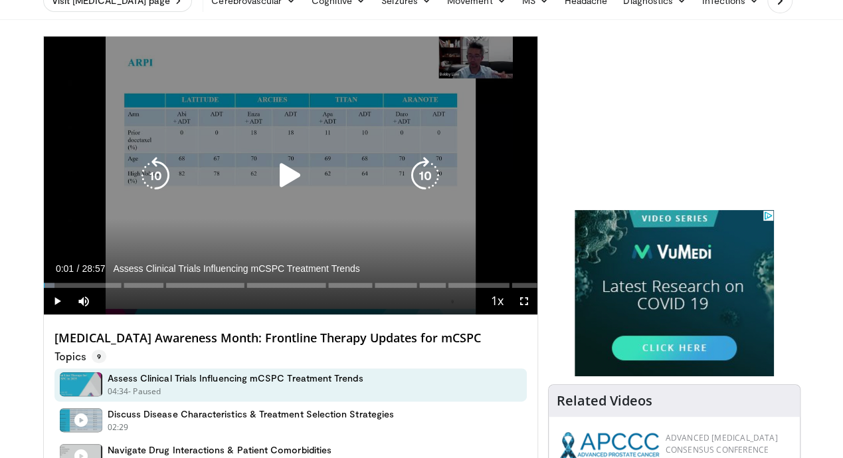
scroll to position [0, 0]
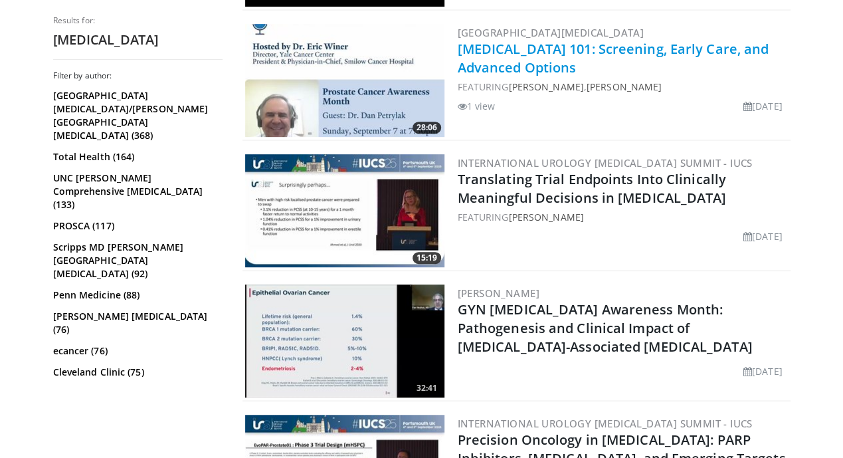
scroll to position [266, 0]
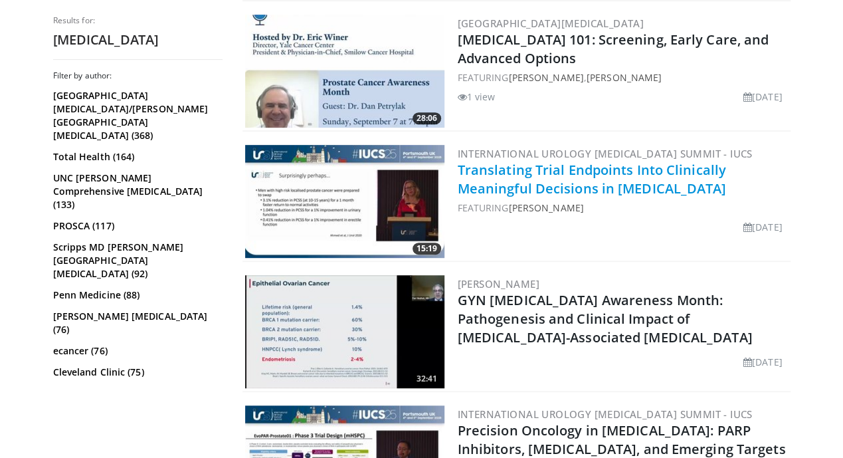
click at [458, 167] on link "Translating Trial Endpoints Into Clinically Meaningful Decisions in [MEDICAL_DA…" at bounding box center [592, 179] width 269 height 37
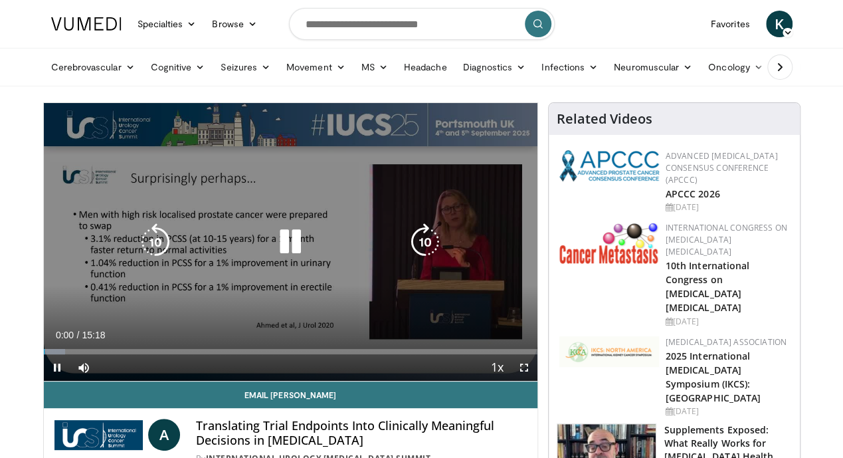
click at [278, 250] on icon "Video Player" at bounding box center [290, 241] width 37 height 37
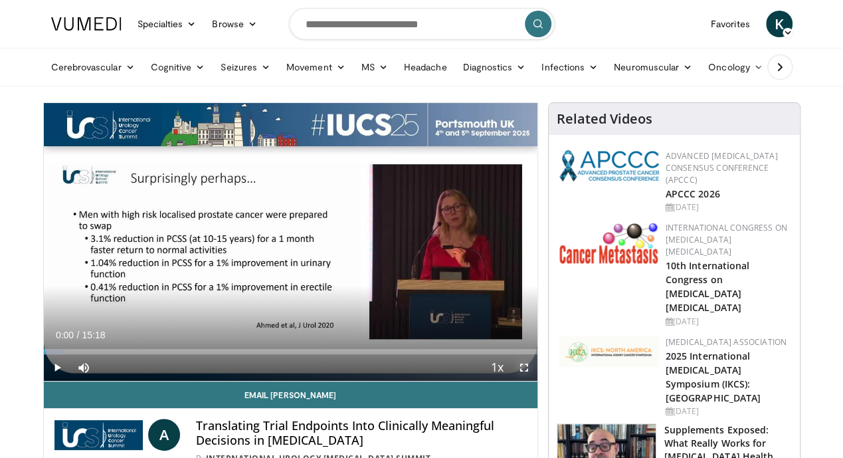
click at [530, 381] on span "Video Player" at bounding box center [524, 367] width 27 height 27
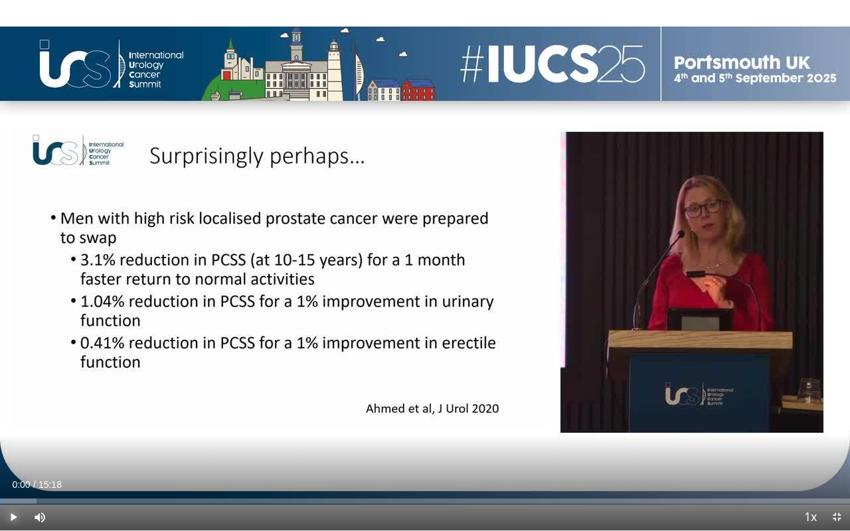
click at [21, 457] on span "Video Player" at bounding box center [13, 517] width 27 height 27
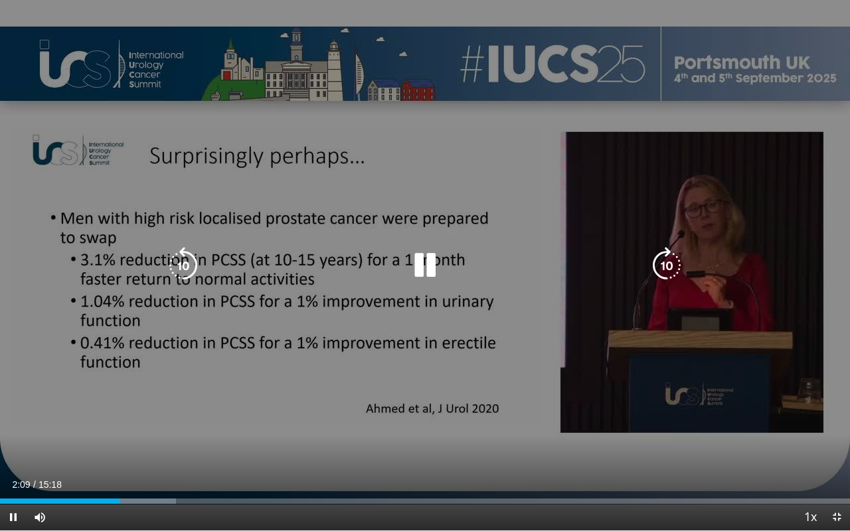
click at [157, 185] on div "10 seconds Tap to unmute" at bounding box center [425, 265] width 850 height 531
click at [160, 183] on div "10 seconds Tap to unmute" at bounding box center [425, 265] width 850 height 531
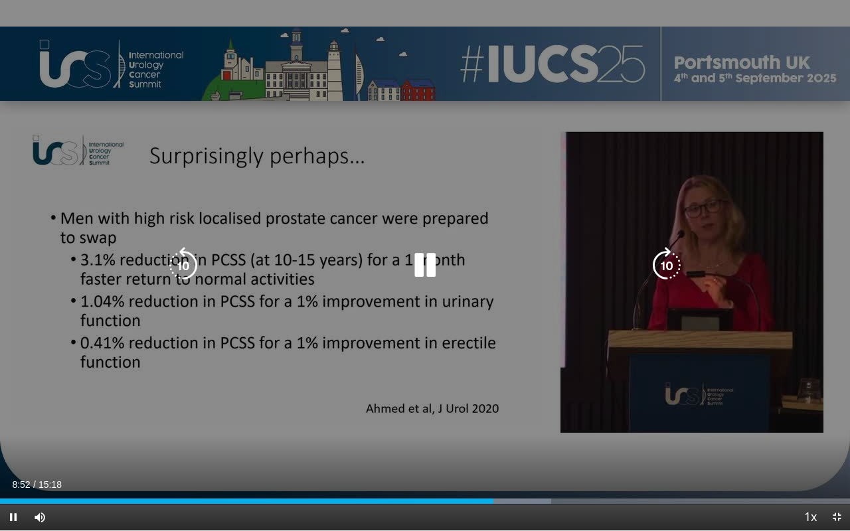
click at [95, 310] on div "10 seconds Tap to unmute" at bounding box center [425, 265] width 850 height 531
click at [430, 263] on icon "Video Player" at bounding box center [425, 265] width 37 height 37
click at [425, 264] on icon "Video Player" at bounding box center [425, 265] width 37 height 37
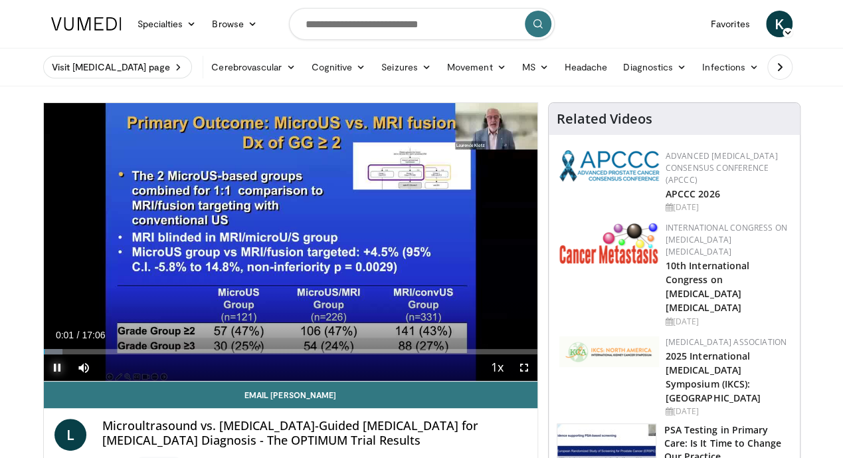
click at [44, 381] on span "Video Player" at bounding box center [57, 367] width 27 height 27
drag, startPoint x: 246, startPoint y: 3, endPoint x: 227, endPoint y: 3, distance: 18.6
click at [246, 3] on nav "Specialties Adult & Family Medicine Allergy, Asthma, Immunology Anesthesiology …" at bounding box center [421, 24] width 757 height 48
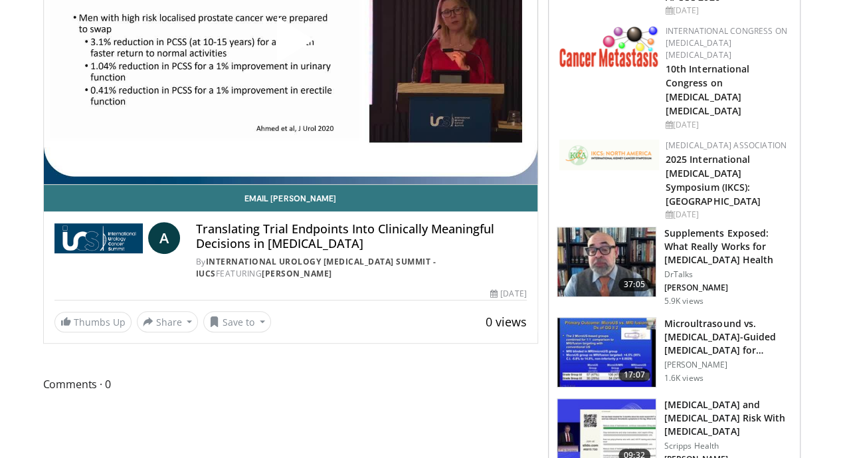
scroll to position [266, 0]
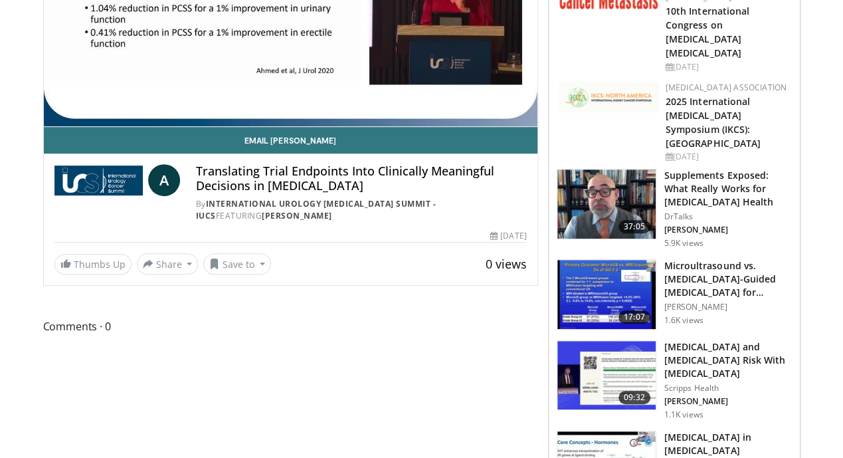
scroll to position [66, 0]
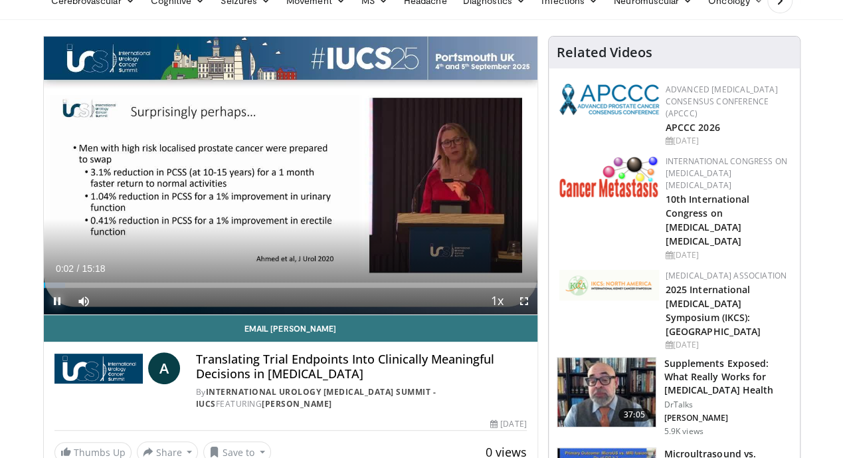
click at [44, 314] on span "Video Player" at bounding box center [57, 301] width 27 height 27
drag, startPoint x: 268, startPoint y: 396, endPoint x: 169, endPoint y: 385, distance: 99.6
click at [196, 381] on h4 "Translating Trial Endpoints Into Clinically Meaningful Decisions in [MEDICAL_DA…" at bounding box center [361, 366] width 331 height 29
copy h4 "Translating Trial Endpoints Into Clinically Meaningful Decisions in [MEDICAL_DA…"
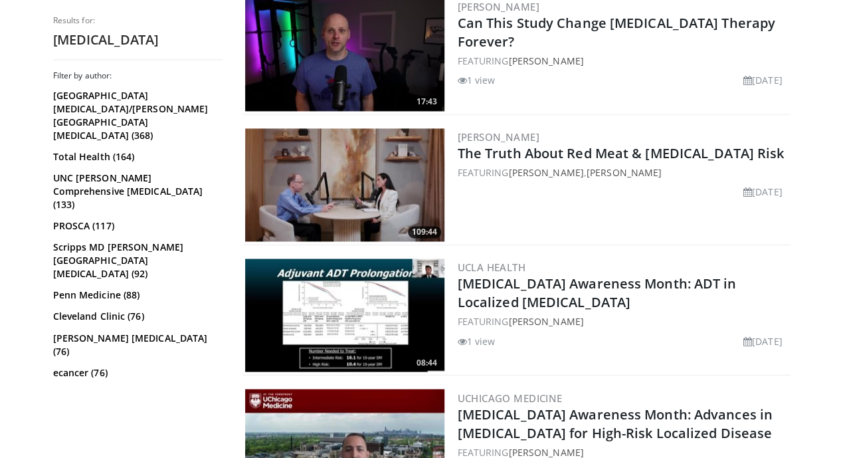
scroll to position [1063, 0]
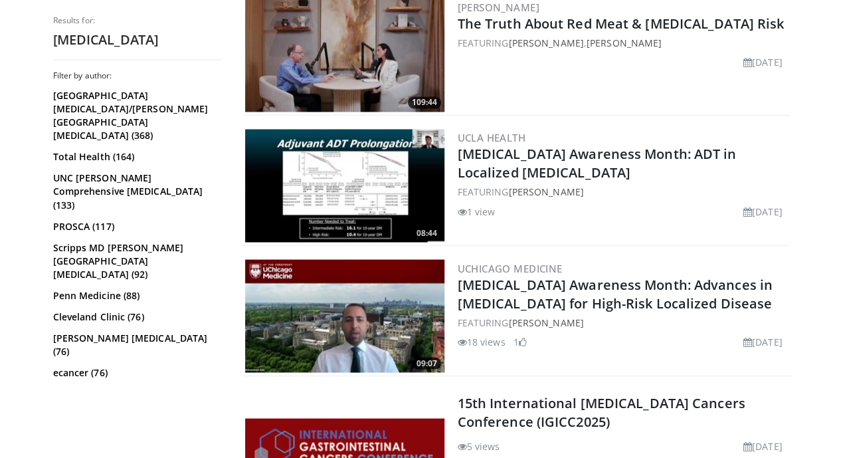
click at [307, 185] on img at bounding box center [344, 185] width 199 height 113
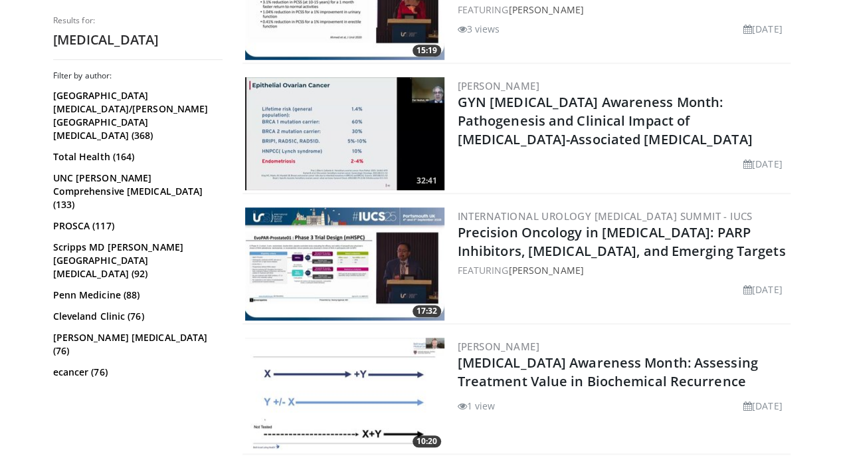
scroll to position [465, 0]
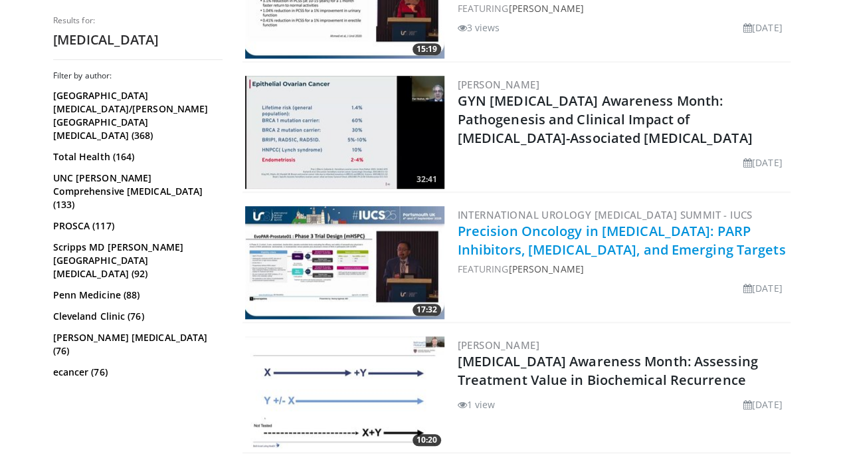
click at [486, 237] on link "Precision Oncology in [MEDICAL_DATA]: PARP Inhibitors, [MEDICAL_DATA], and Emer…" at bounding box center [622, 240] width 328 height 37
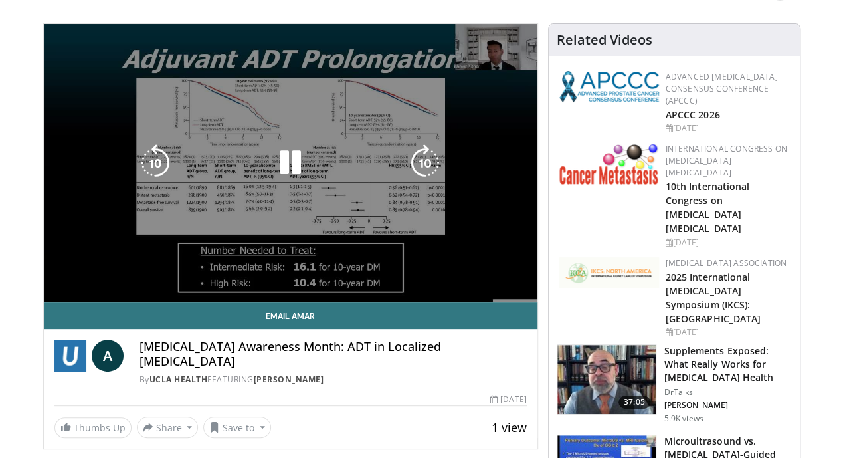
scroll to position [66, 0]
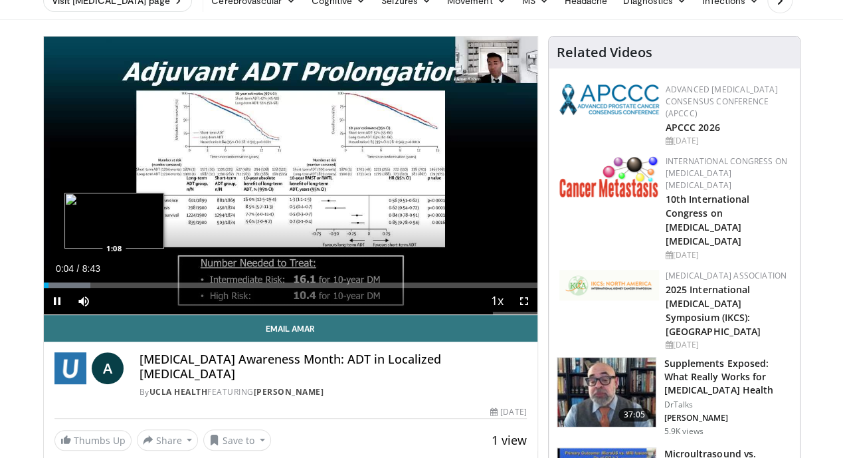
click at [80, 288] on div "Loaded : 9.47% 0:05 1:08" at bounding box center [291, 281] width 494 height 13
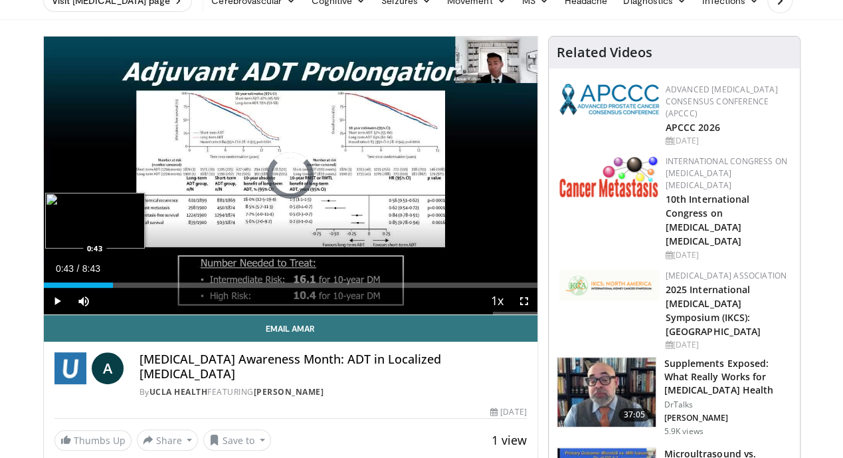
click at [54, 288] on div "Loaded : 0.00% 0:43 0:43" at bounding box center [291, 281] width 494 height 13
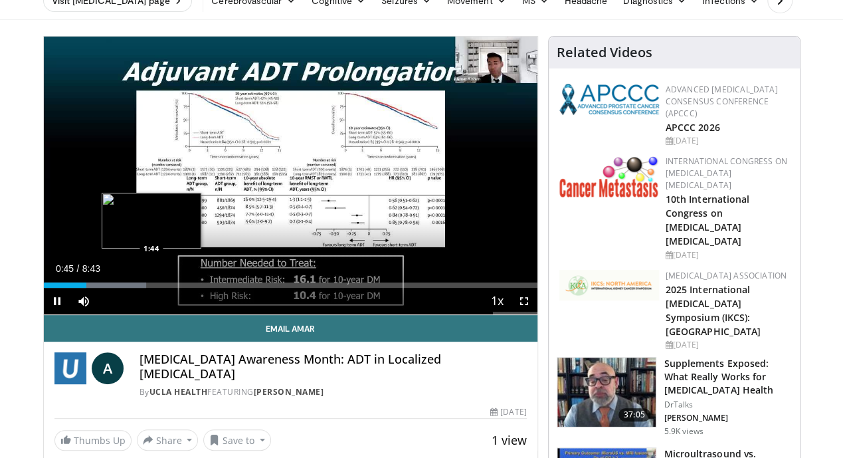
click at [120, 288] on div "Loaded : 20.85% 0:45 1:44" at bounding box center [291, 281] width 494 height 13
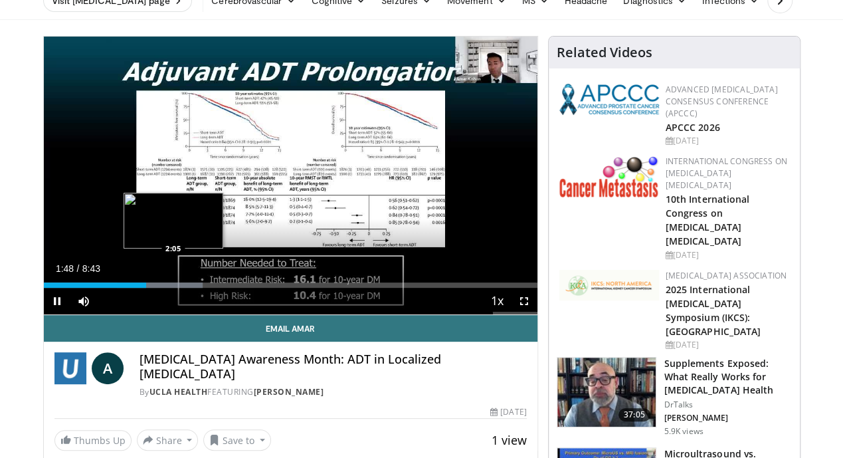
click at [138, 288] on div "Loaded : 32.23% 1:48 2:05" at bounding box center [291, 284] width 494 height 5
click at [159, 288] on div "Progress Bar" at bounding box center [177, 284] width 87 height 5
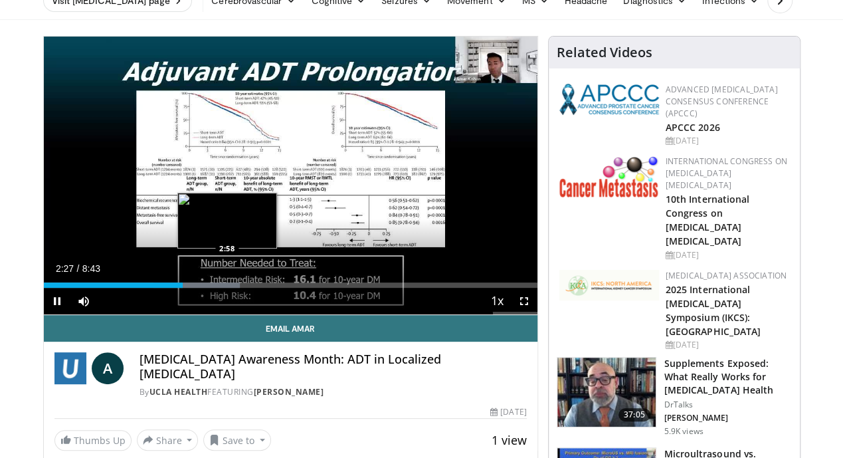
click at [193, 288] on div "Progress Bar" at bounding box center [196, 284] width 86 height 5
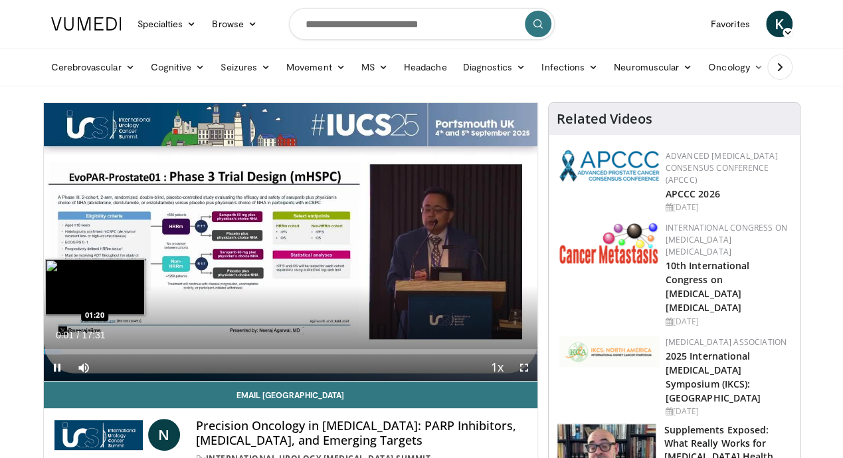
click at [51, 354] on div "Loaded : 3.77% 00:01 01:20" at bounding box center [291, 351] width 494 height 5
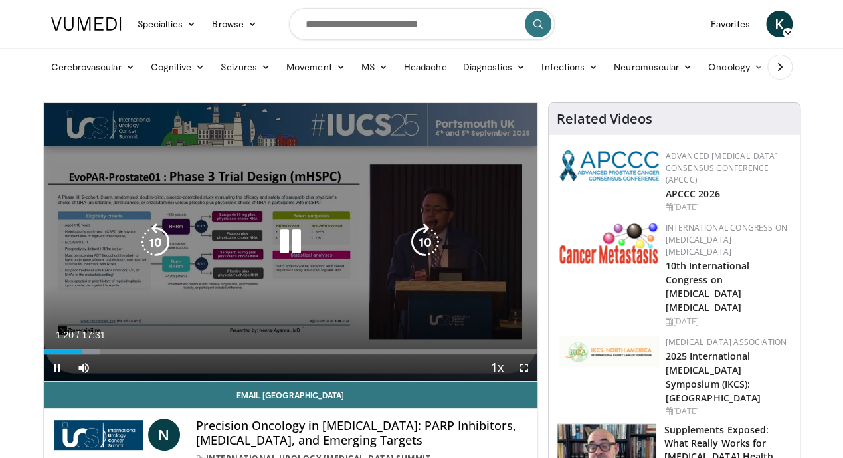
click at [71, 354] on div "Loaded : 11.32% 01:20 01:58" at bounding box center [291, 347] width 494 height 13
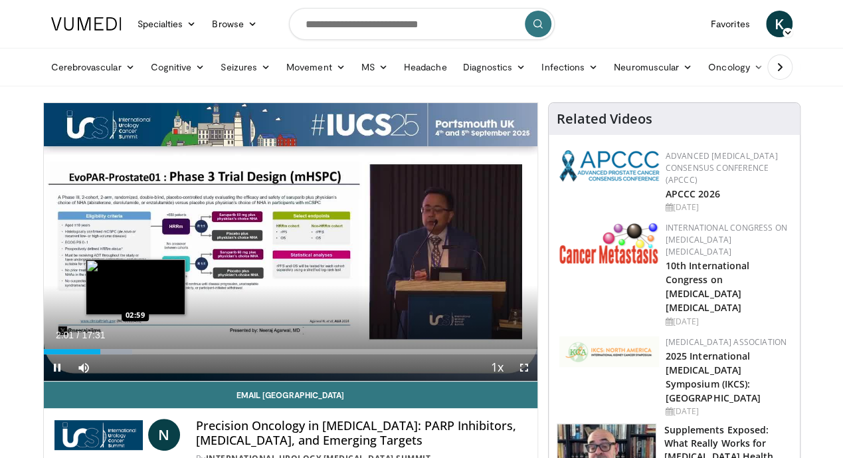
click at [102, 354] on div "Loaded : 17.93% 02:01 02:59" at bounding box center [291, 347] width 494 height 13
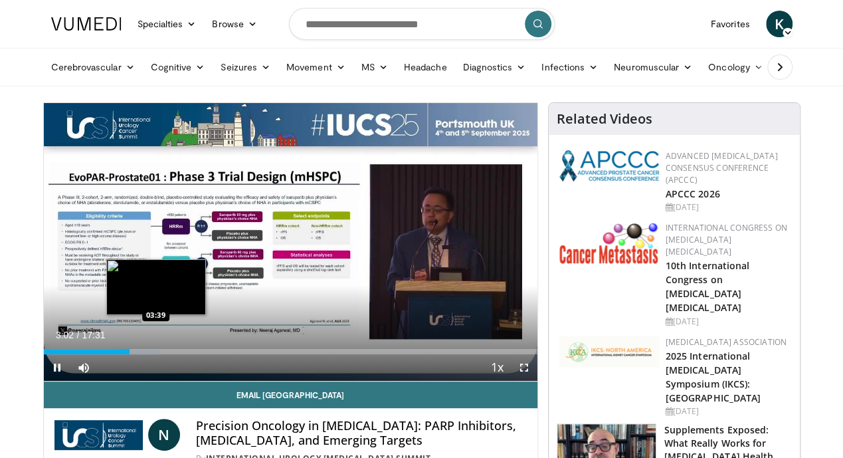
click at [122, 354] on div "Progress Bar" at bounding box center [137, 351] width 45 height 5
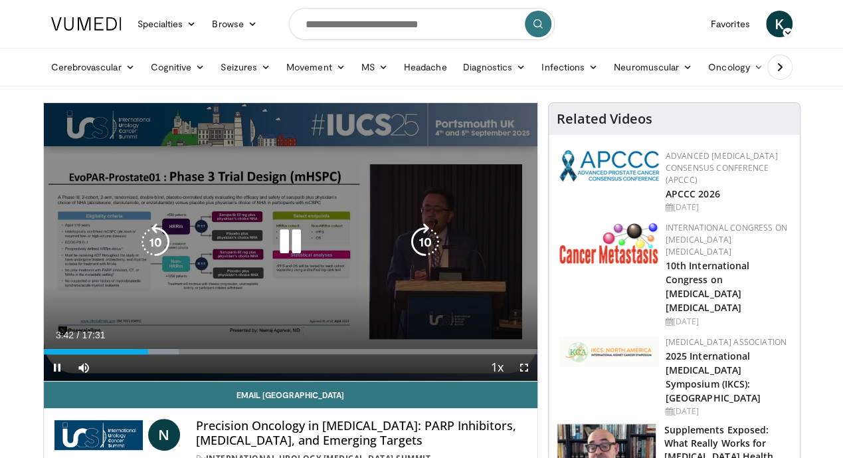
click at [141, 354] on div "Progress Bar" at bounding box center [156, 351] width 45 height 5
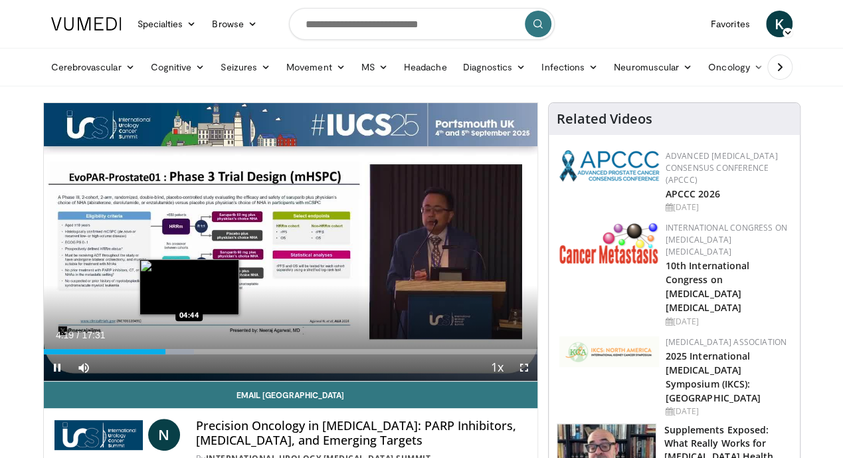
click at [155, 354] on div "Loaded : 30.45% 04:19 04:44" at bounding box center [291, 351] width 494 height 5
click at [170, 354] on div "Progress Bar" at bounding box center [185, 351] width 43 height 5
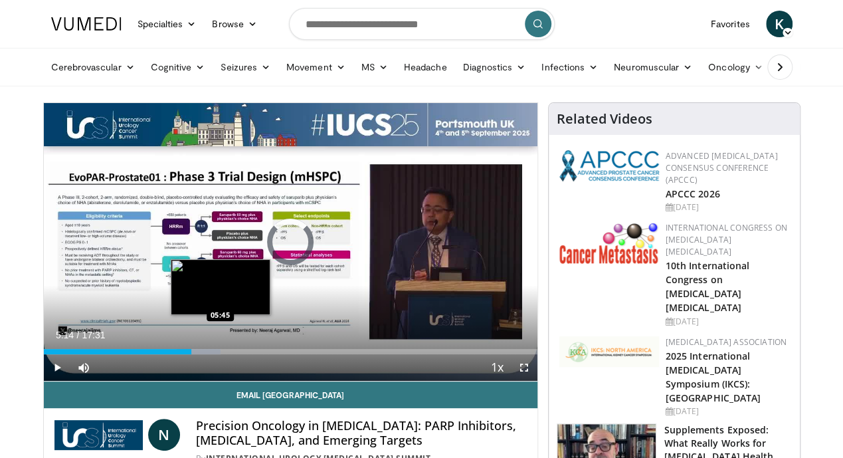
click at [187, 354] on div "Progress Bar" at bounding box center [199, 351] width 44 height 5
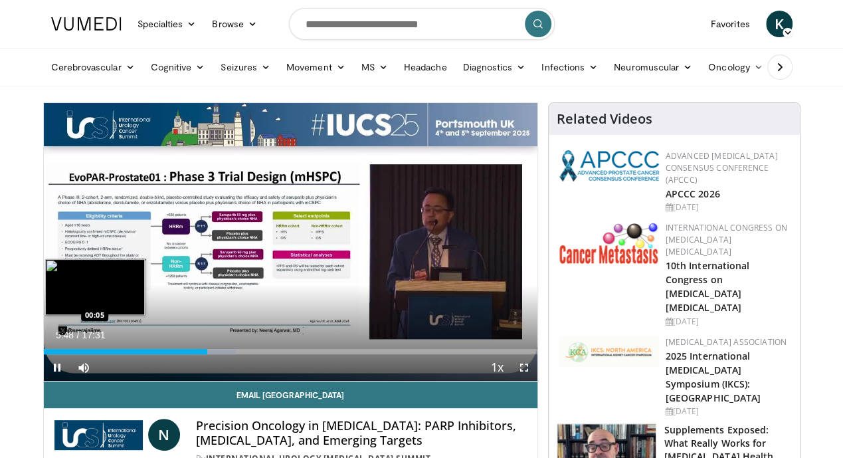
click at [44, 354] on div "Loaded : 39.01% 05:48 00:05" at bounding box center [291, 351] width 494 height 5
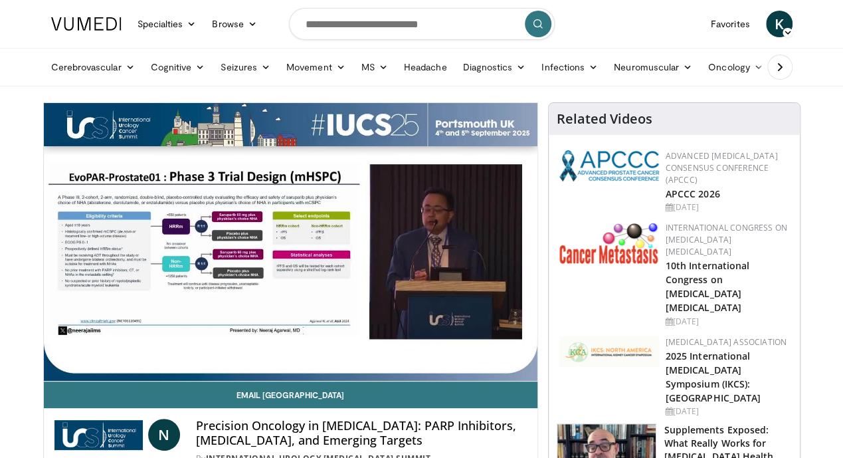
click at [44, 381] on div "10 seconds Tap to unmute" at bounding box center [291, 242] width 494 height 278
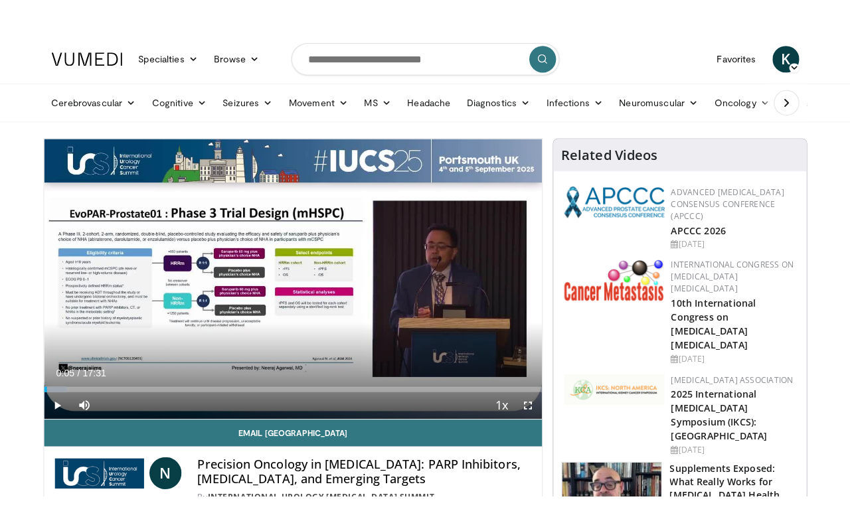
scroll to position [133, 0]
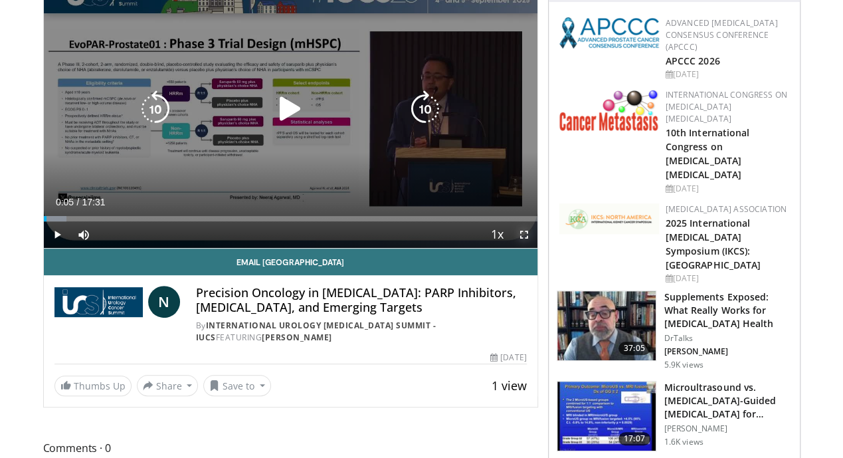
drag, startPoint x: 537, startPoint y: 260, endPoint x: 547, endPoint y: 341, distance: 81.1
click at [537, 248] on span "Video Player" at bounding box center [524, 234] width 27 height 27
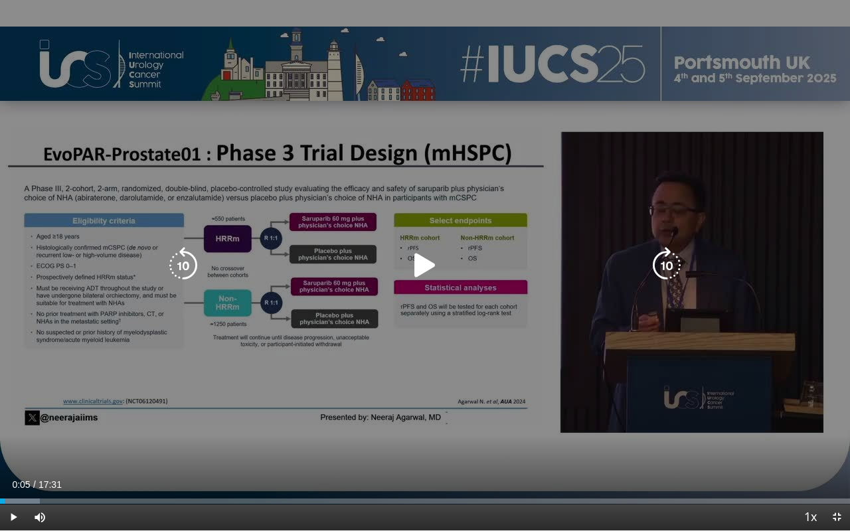
click at [421, 267] on icon "Video Player" at bounding box center [425, 265] width 37 height 37
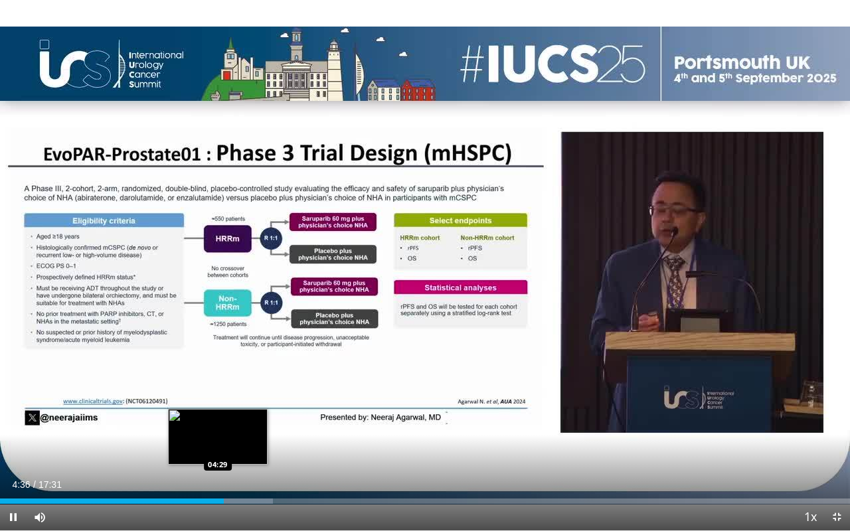
click at [218, 457] on div "Loaded : 32.08% 04:36 04:29" at bounding box center [425, 498] width 850 height 13
click at [209, 457] on div "04:31" at bounding box center [110, 501] width 220 height 5
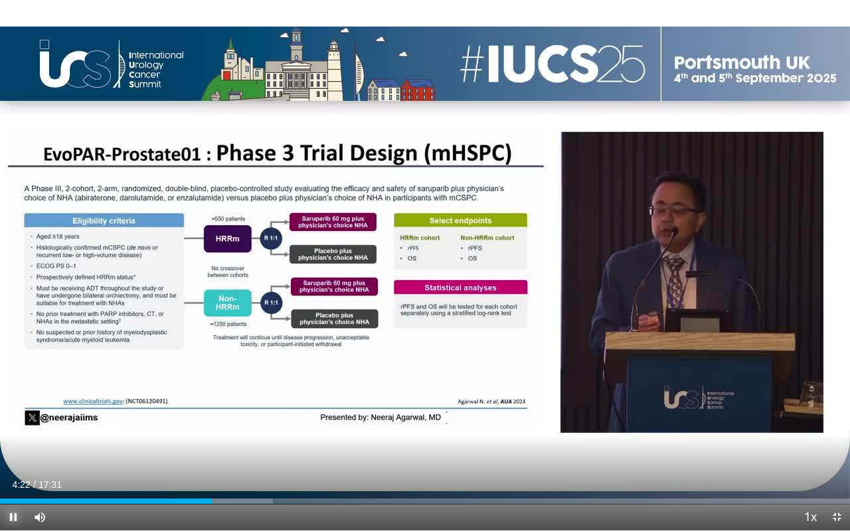
click at [15, 457] on span "Video Player" at bounding box center [13, 517] width 27 height 27
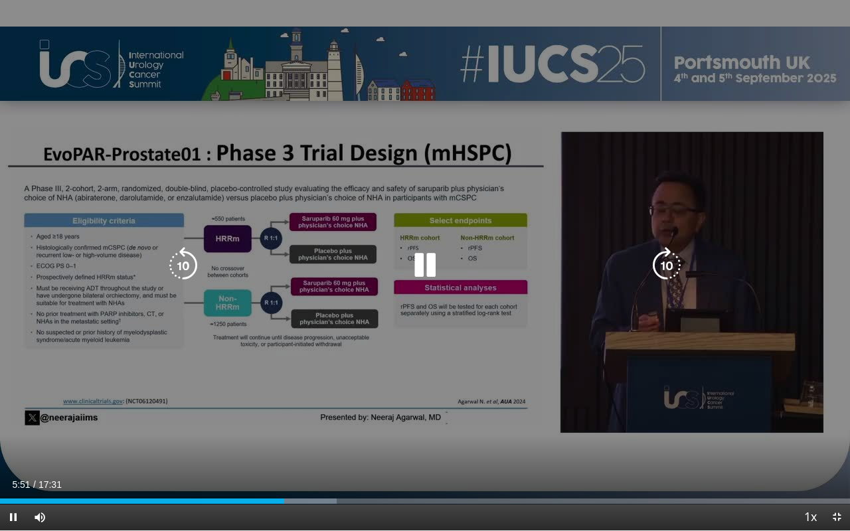
click at [98, 457] on div "10 seconds Tap to unmute" at bounding box center [425, 265] width 850 height 531
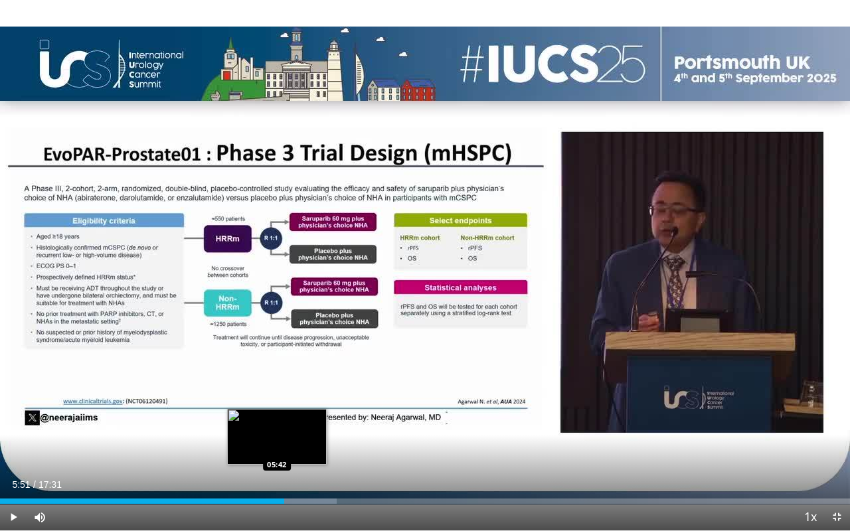
click at [277, 457] on div "Loaded : 39.64% 05:51 05:42" at bounding box center [425, 501] width 850 height 5
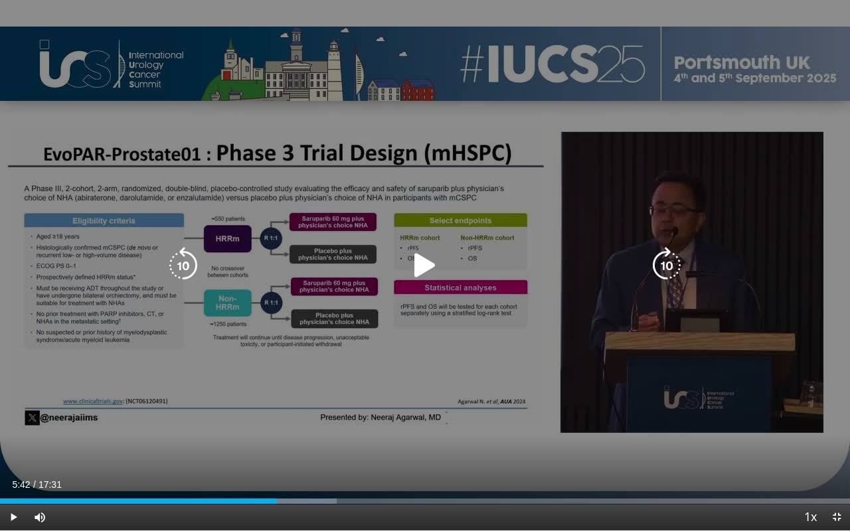
click at [15, 445] on div "10 seconds Tap to unmute" at bounding box center [425, 265] width 850 height 531
click at [64, 457] on div "10 seconds Tap to unmute" at bounding box center [425, 265] width 850 height 531
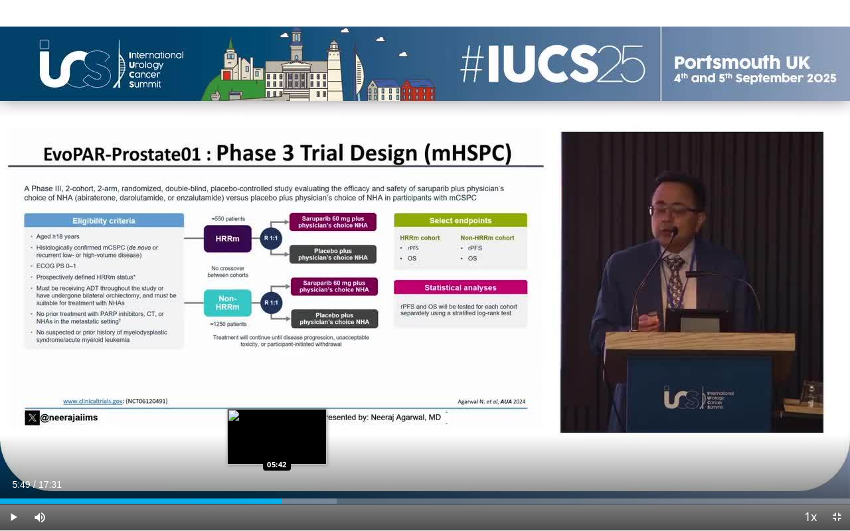
click at [277, 457] on div "Loaded : 39.64% 05:49 05:42" at bounding box center [425, 498] width 850 height 13
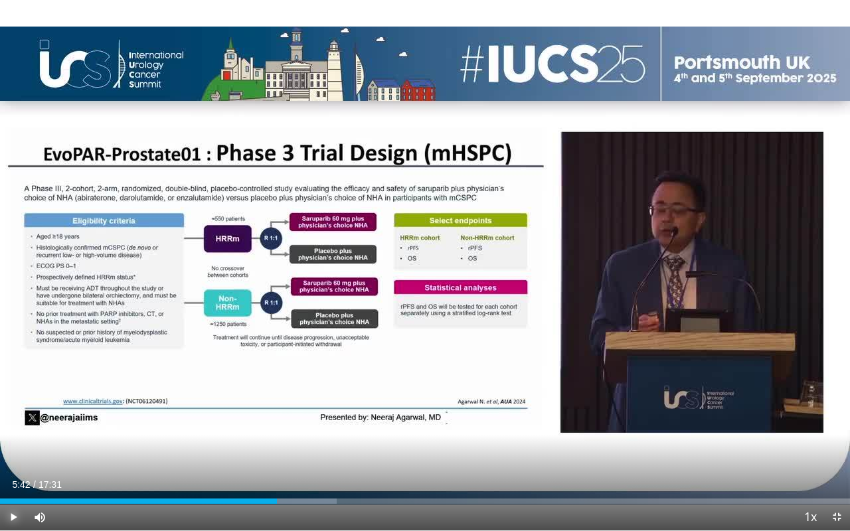
click at [13, 457] on span "Video Player" at bounding box center [13, 517] width 27 height 27
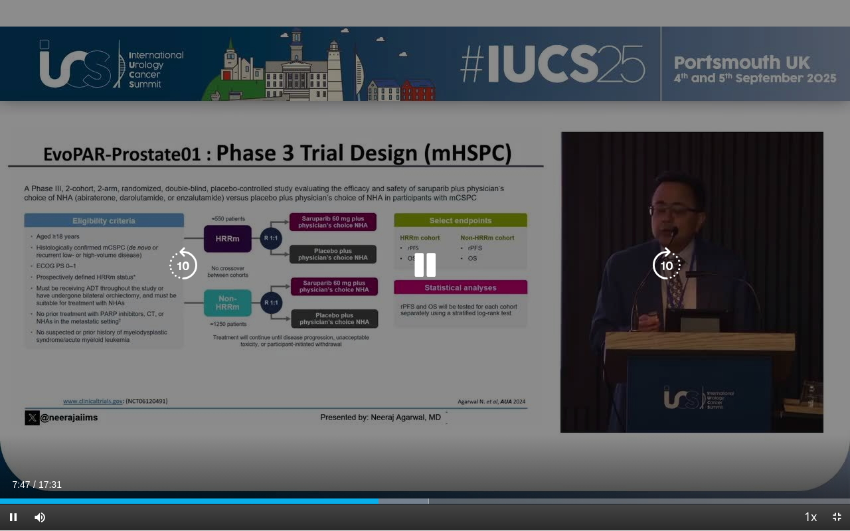
click at [430, 270] on icon "Video Player" at bounding box center [425, 265] width 37 height 37
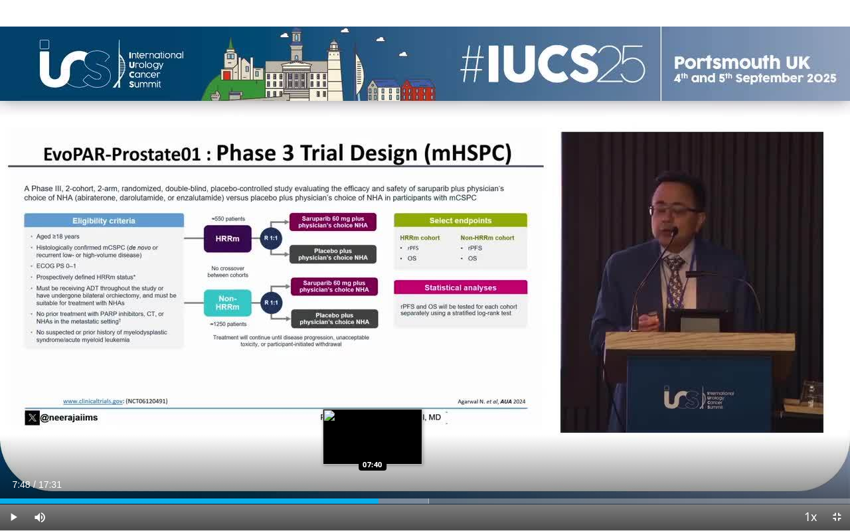
click at [372, 457] on div "Loaded : 50.43% 07:48 07:40" at bounding box center [425, 501] width 850 height 5
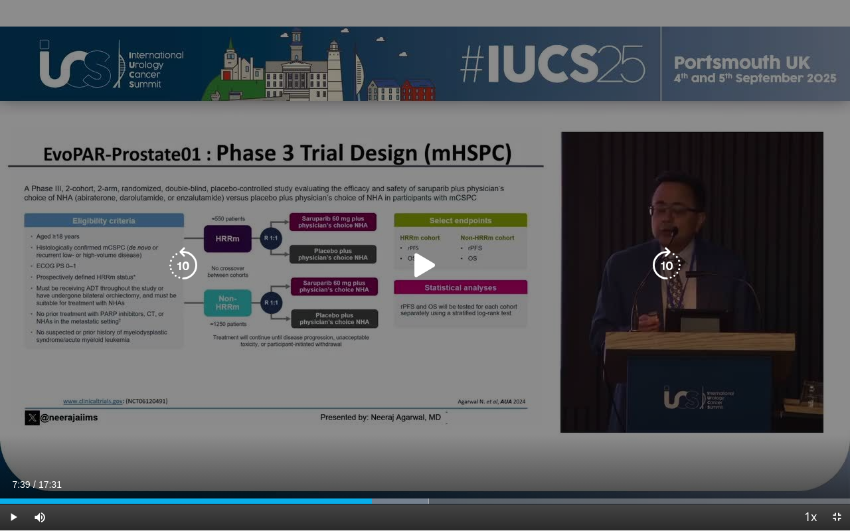
click at [426, 272] on icon "Video Player" at bounding box center [425, 265] width 37 height 37
click at [409, 279] on icon "Video Player" at bounding box center [425, 265] width 37 height 37
click at [21, 457] on span "Video Player" at bounding box center [13, 517] width 27 height 27
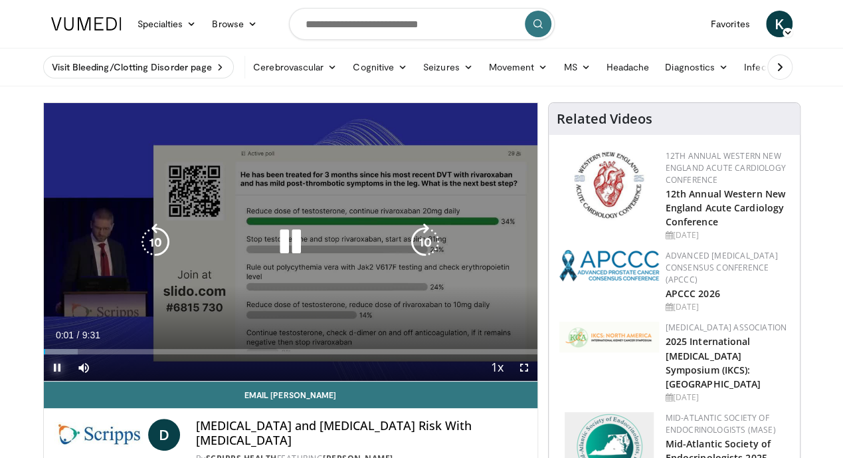
click at [44, 381] on span "Video Player" at bounding box center [57, 367] width 27 height 27
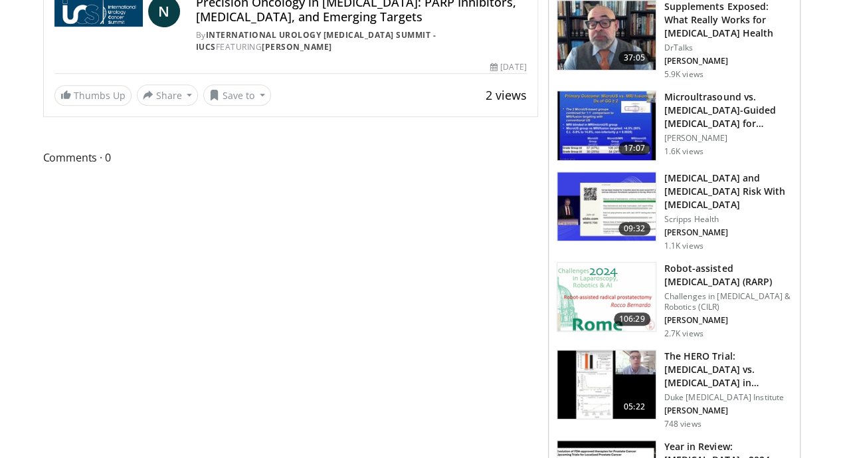
scroll to position [133, 0]
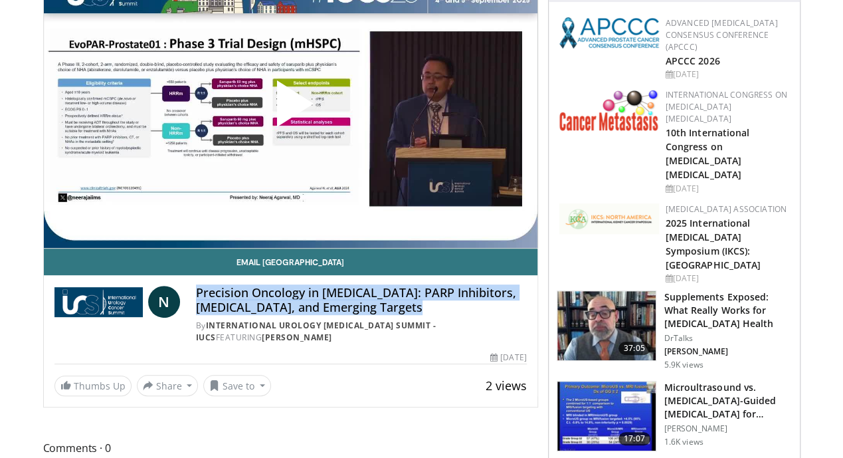
drag, startPoint x: 167, startPoint y: 318, endPoint x: 393, endPoint y: 333, distance: 226.4
click at [393, 333] on div "N Precision Oncology in [MEDICAL_DATA]: PARP Inhibitors, [MEDICAL_DATA], and Em…" at bounding box center [290, 315] width 472 height 58
copy h4 "Precision Oncology in [MEDICAL_DATA]: PARP Inhibitors, [MEDICAL_DATA], and Emer…"
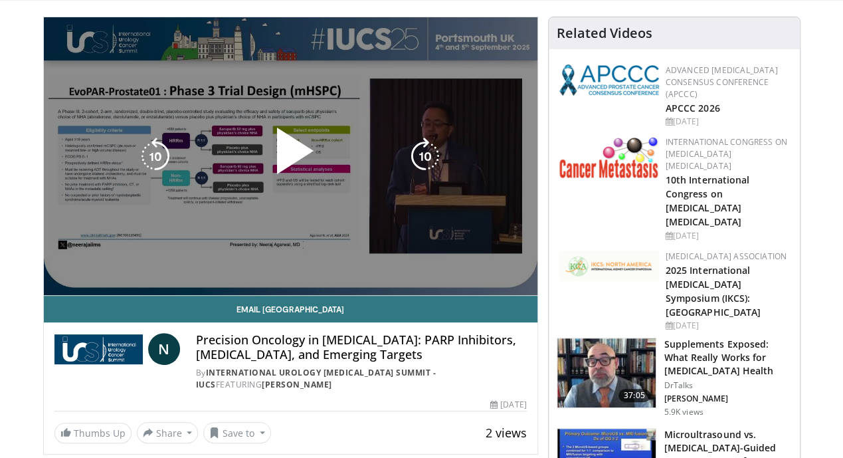
scroll to position [66, 0]
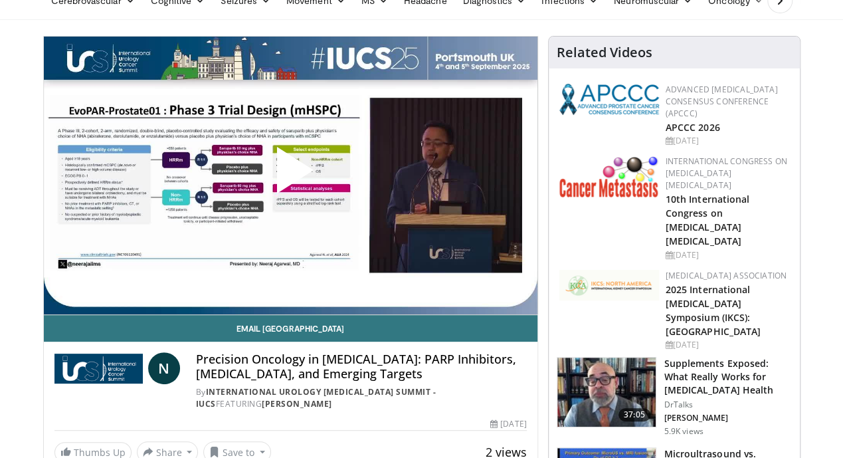
click at [290, 175] on span "Video Player" at bounding box center [290, 175] width 0 height 0
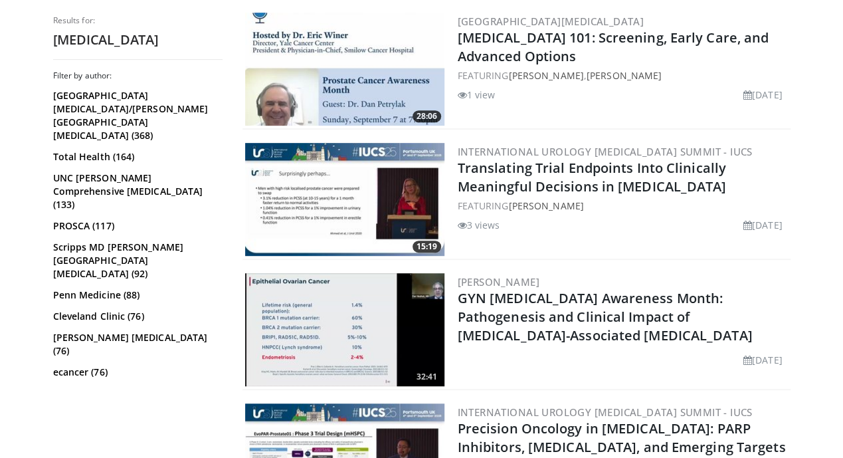
scroll to position [266, 0]
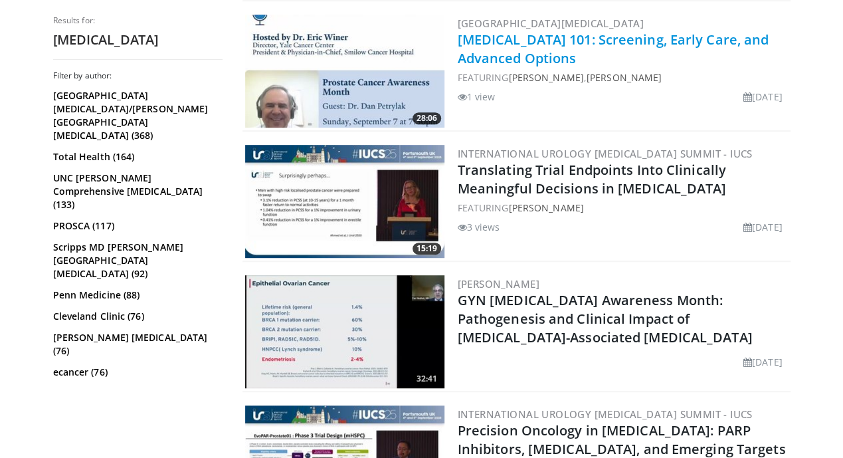
click at [556, 38] on link "[MEDICAL_DATA] 101: Screening, Early Care, and Advanced Options" at bounding box center [614, 49] width 312 height 37
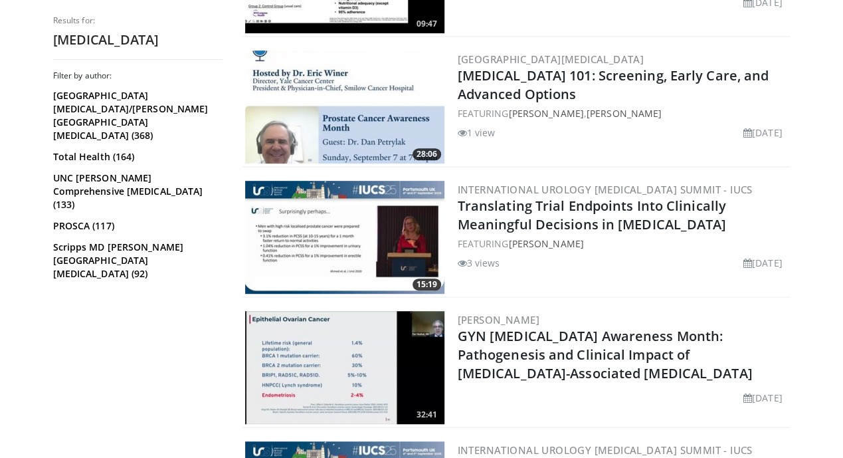
scroll to position [0, 0]
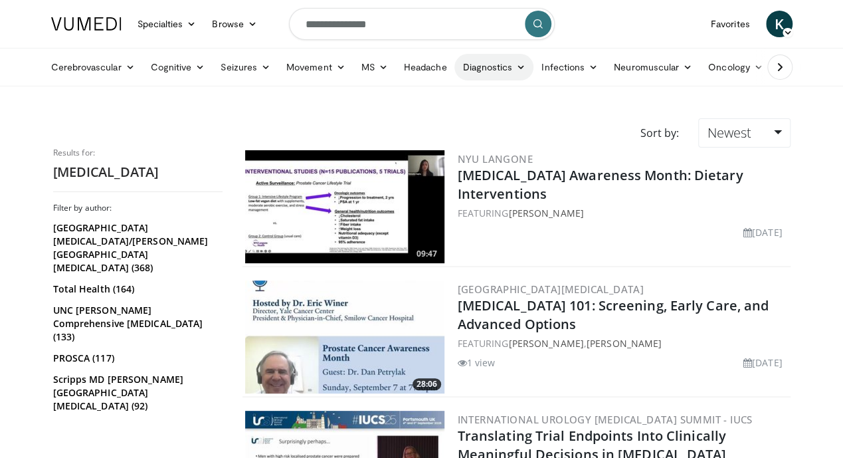
click at [455, 73] on link "Diagnostics" at bounding box center [493, 67] width 79 height 27
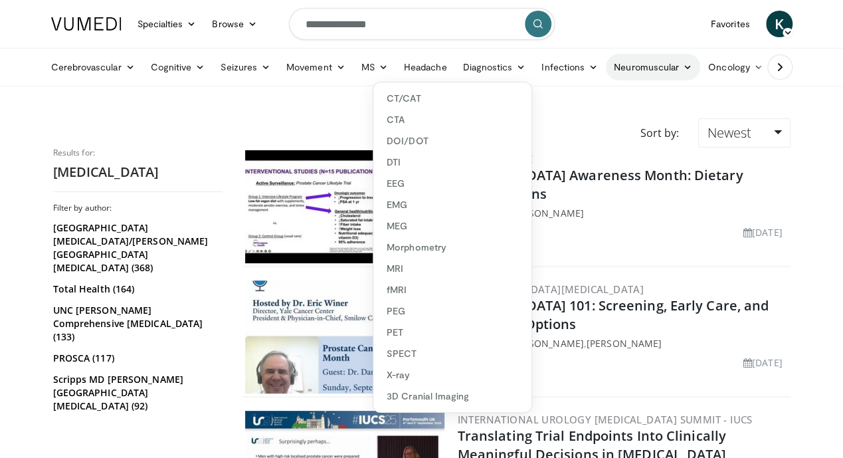
click at [683, 66] on icon at bounding box center [687, 66] width 9 height 9
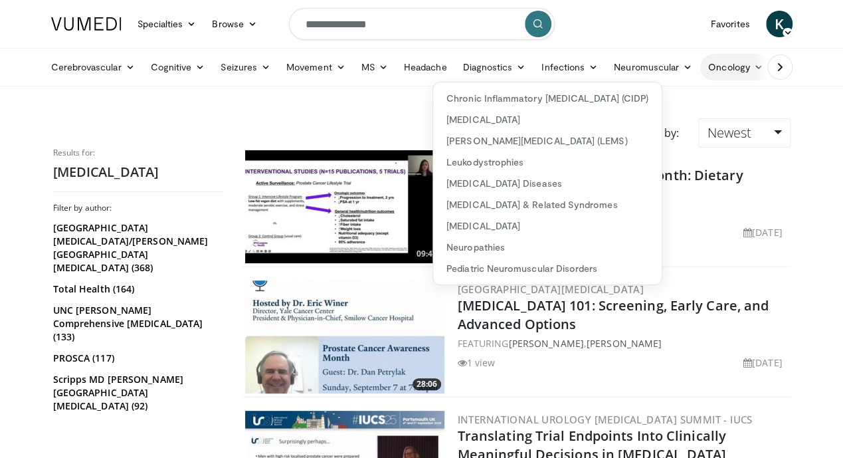
click at [725, 70] on link "Oncology" at bounding box center [735, 67] width 71 height 27
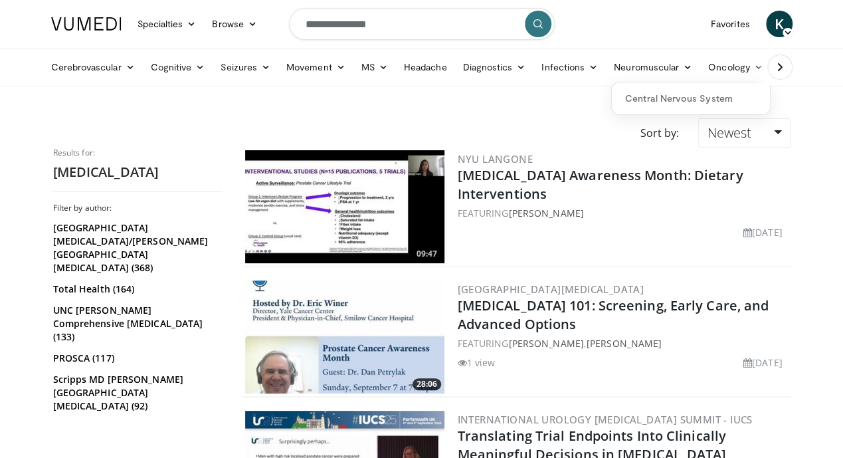
click at [787, 67] on icon at bounding box center [779, 66] width 13 height 13
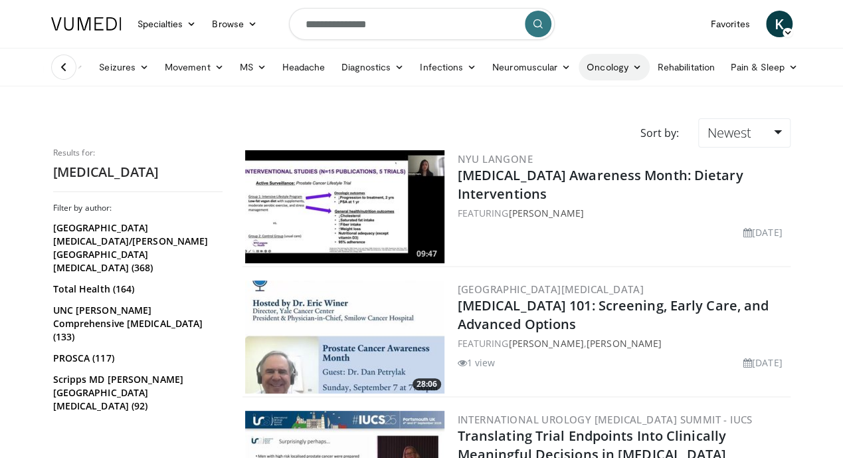
click at [605, 68] on link "Oncology" at bounding box center [614, 67] width 71 height 27
click at [619, 21] on nav "Specialties Adult & Family Medicine Allergy, [MEDICAL_DATA], Immunology Anesthe…" at bounding box center [421, 24] width 757 height 48
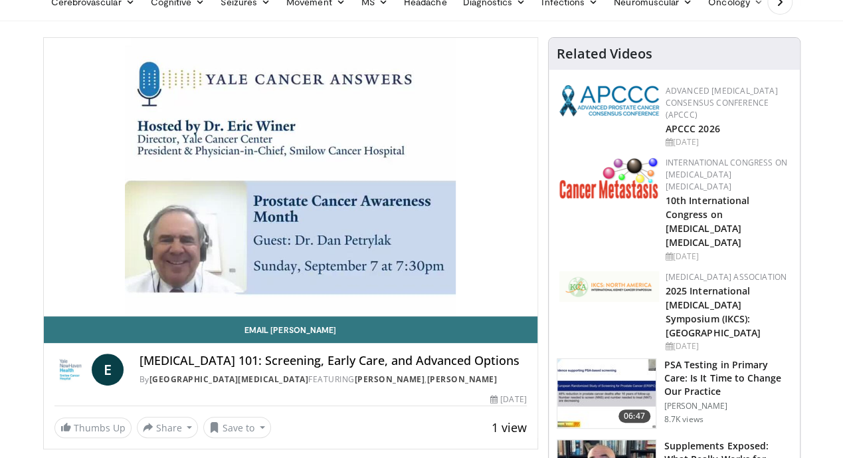
scroll to position [133, 0]
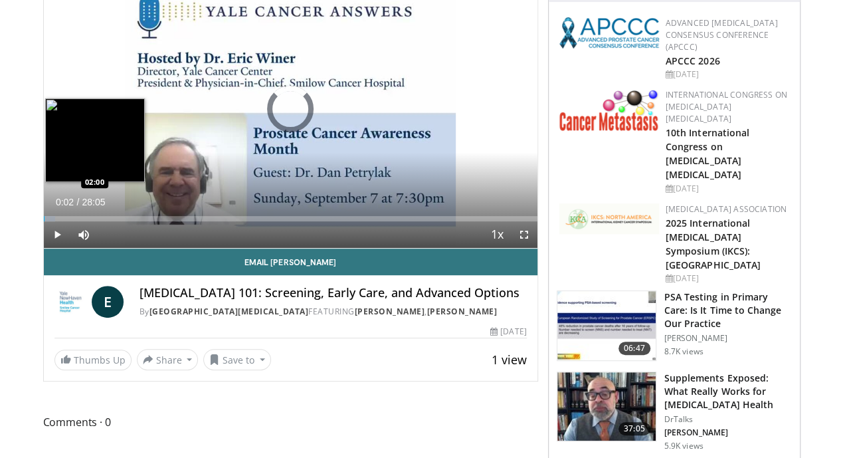
click at [48, 221] on div "Loaded : 2.37% 00:03 02:00" at bounding box center [291, 218] width 494 height 5
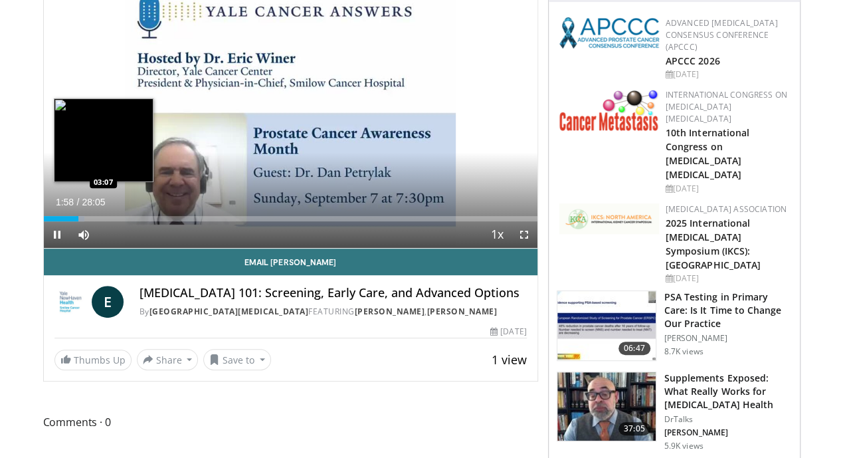
click at [70, 221] on div "Loaded : 8.30% 01:58 03:07" at bounding box center [291, 218] width 494 height 5
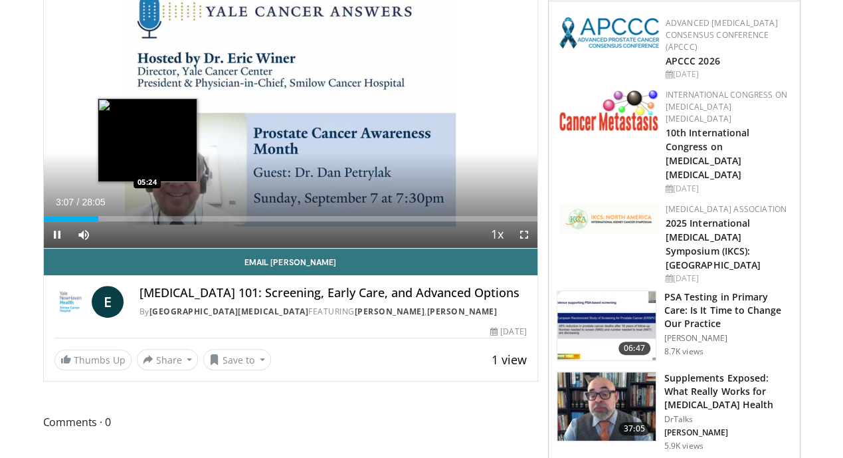
click at [111, 221] on div "Loaded : 12.44% 03:08 05:24" at bounding box center [291, 218] width 494 height 5
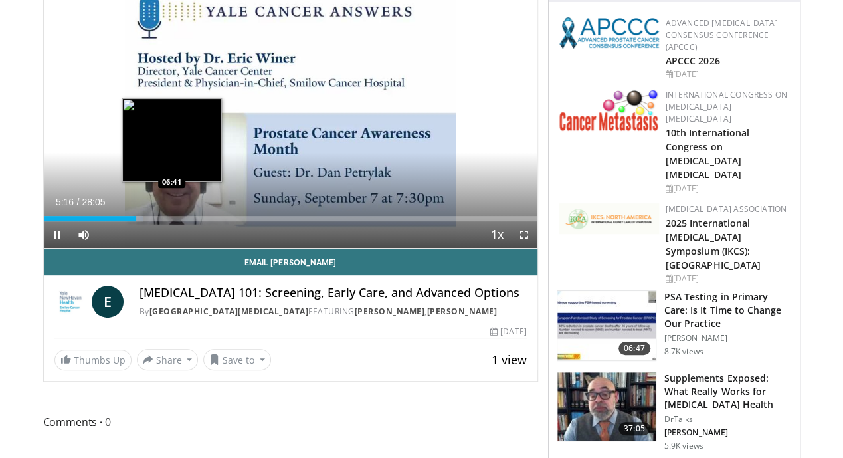
drag, startPoint x: 138, startPoint y: 240, endPoint x: 170, endPoint y: 241, distance: 31.9
click at [138, 221] on div "Loaded : 20.15% 05:16 06:41" at bounding box center [291, 218] width 494 height 5
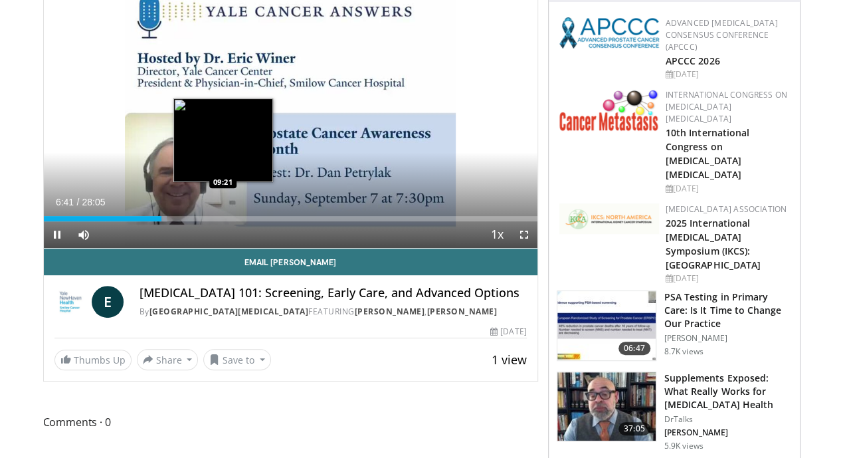
click at [223, 221] on div "Progress Bar" at bounding box center [223, 218] width 1 height 5
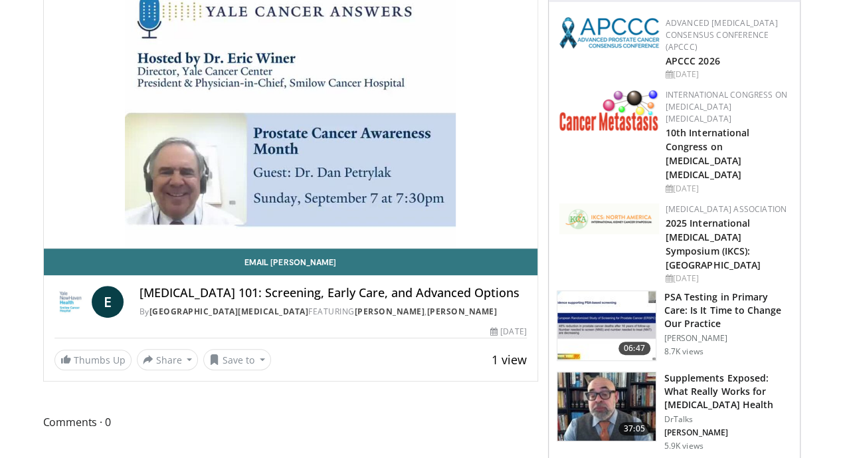
click at [248, 242] on video-js "**********" at bounding box center [291, 109] width 494 height 278
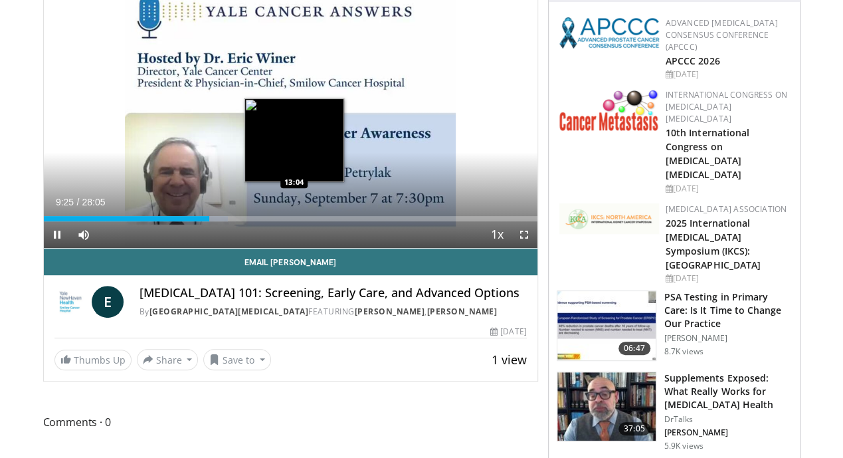
click at [262, 221] on div "Loaded : 37.33% 09:25 13:04" at bounding box center [291, 218] width 494 height 5
